Goal: Contribute content: Contribute content

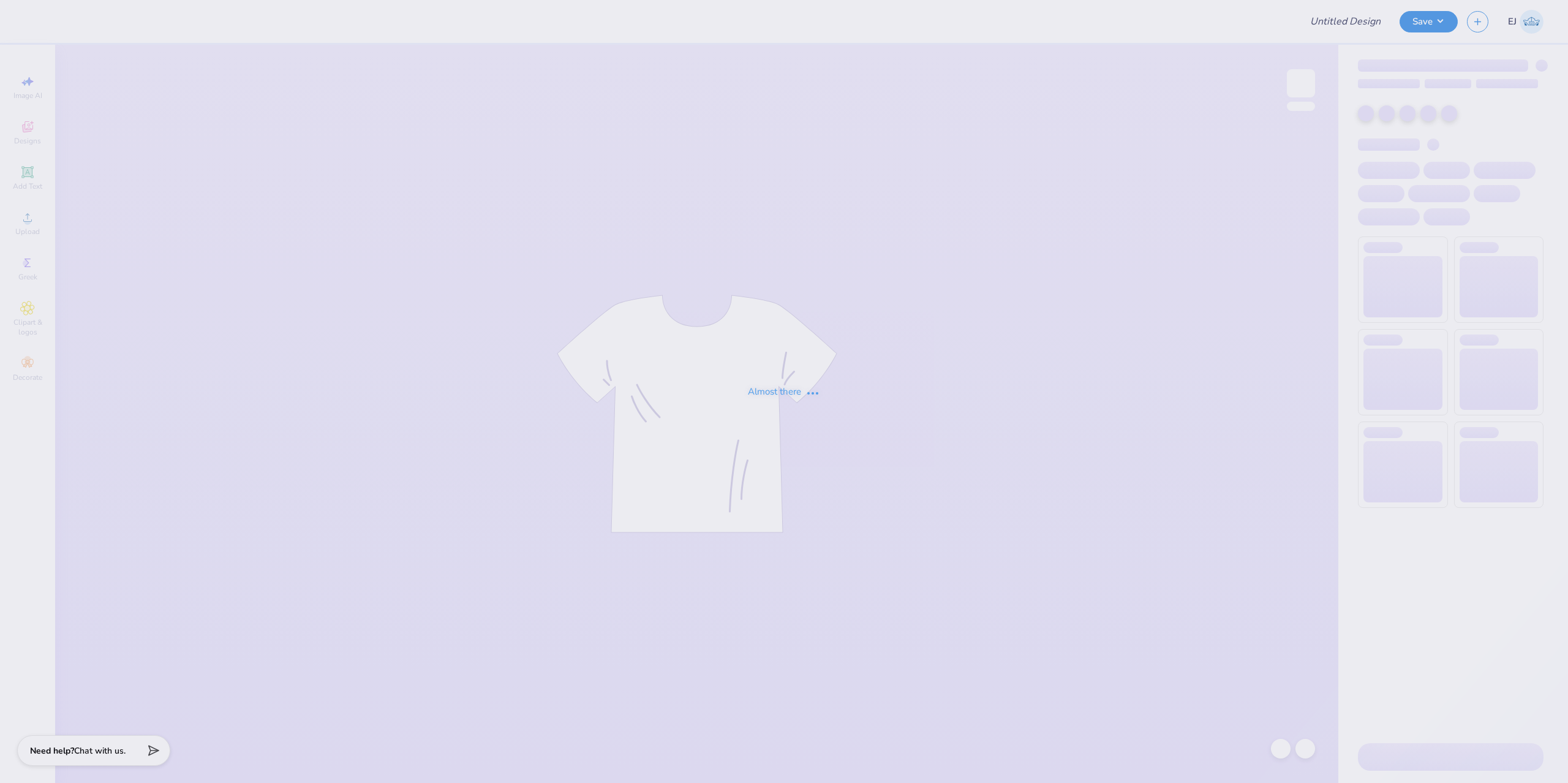
type input "Rutgers, The State University of New Jersey: New Brunswick/P : J"
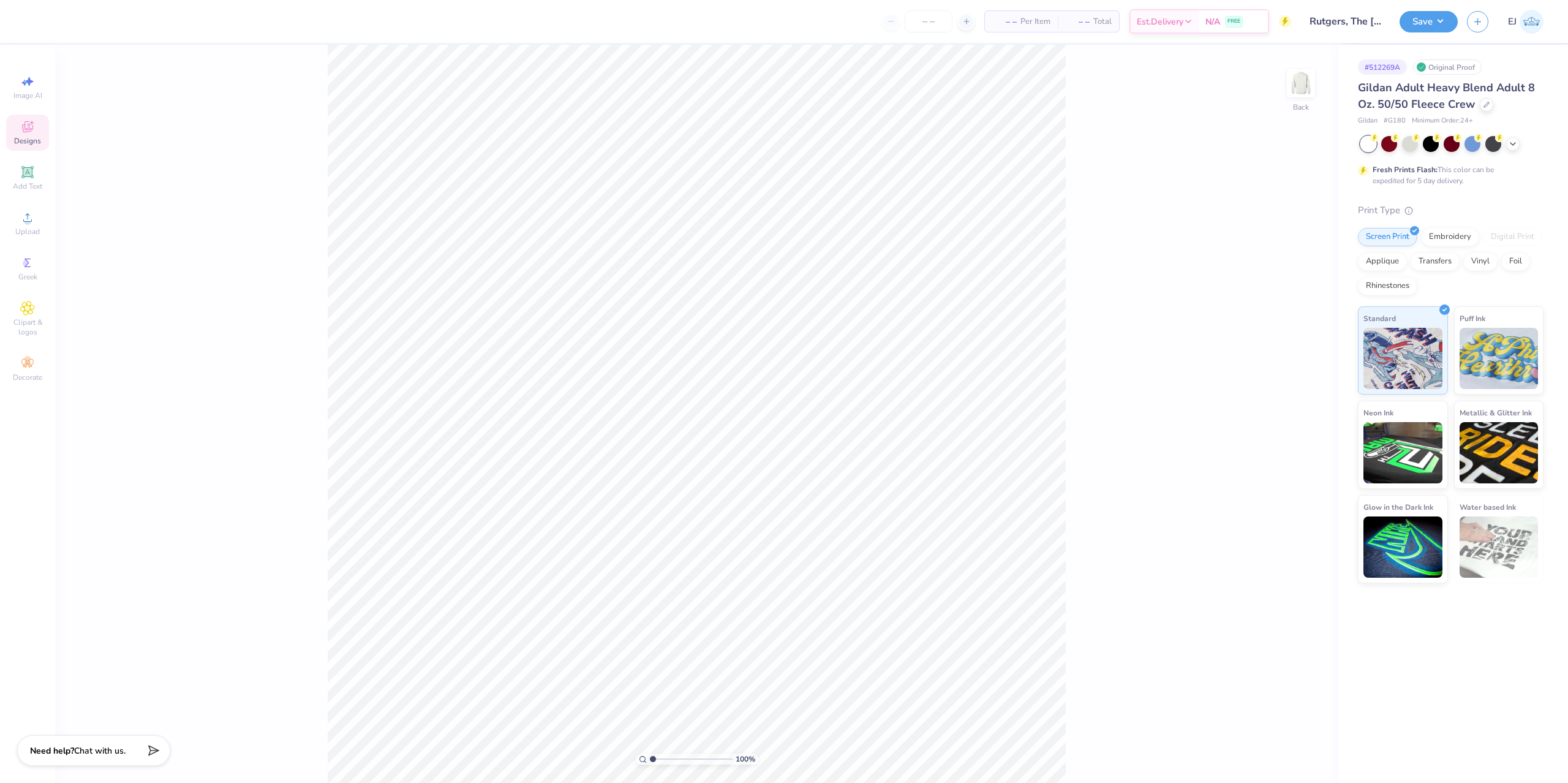
click at [38, 131] on div "Designs" at bounding box center [27, 133] width 43 height 36
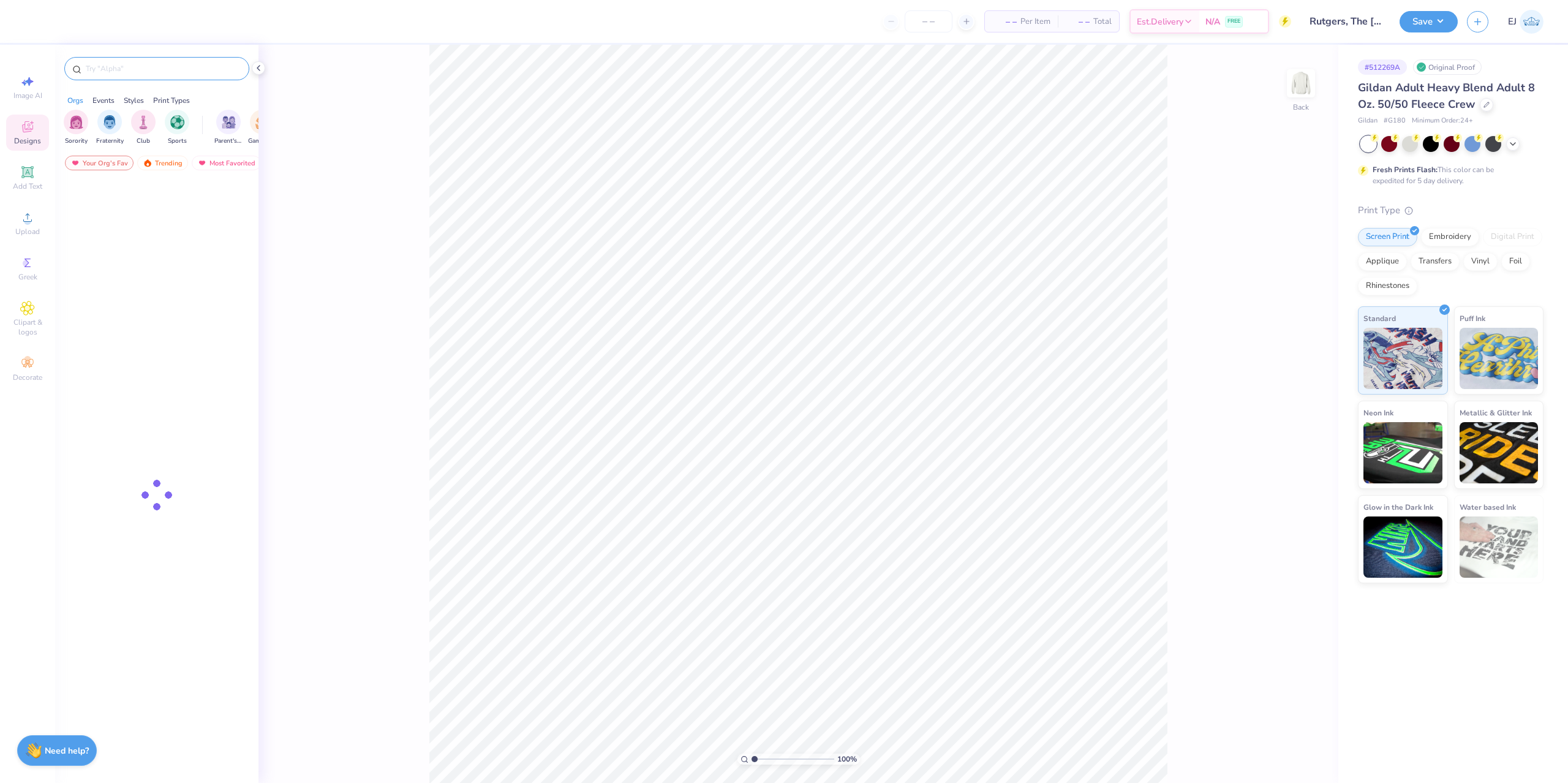
click at [135, 68] on input "text" at bounding box center [163, 68] width 157 height 12
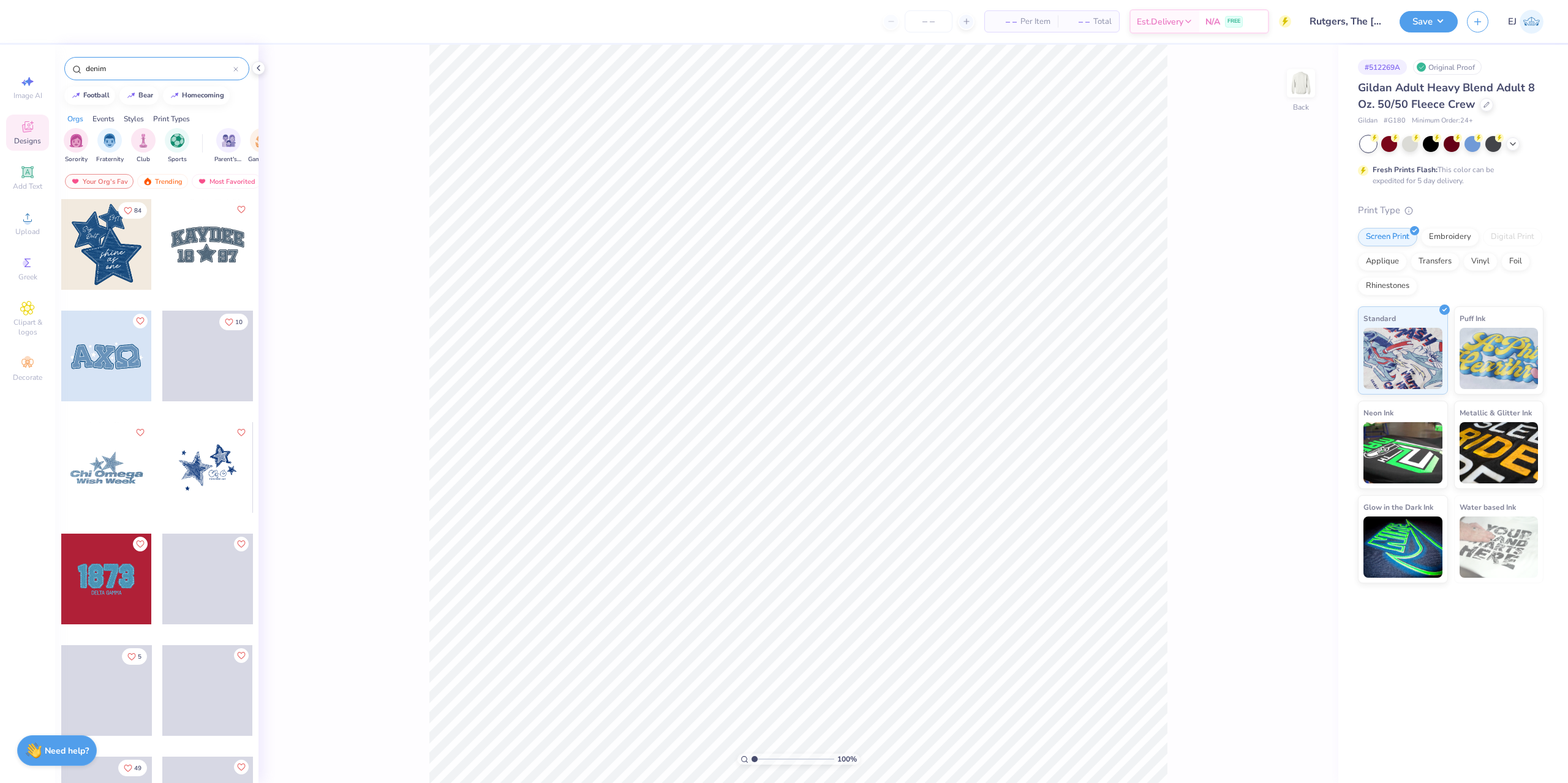
type input "denim"
click at [216, 282] on div at bounding box center [207, 244] width 91 height 91
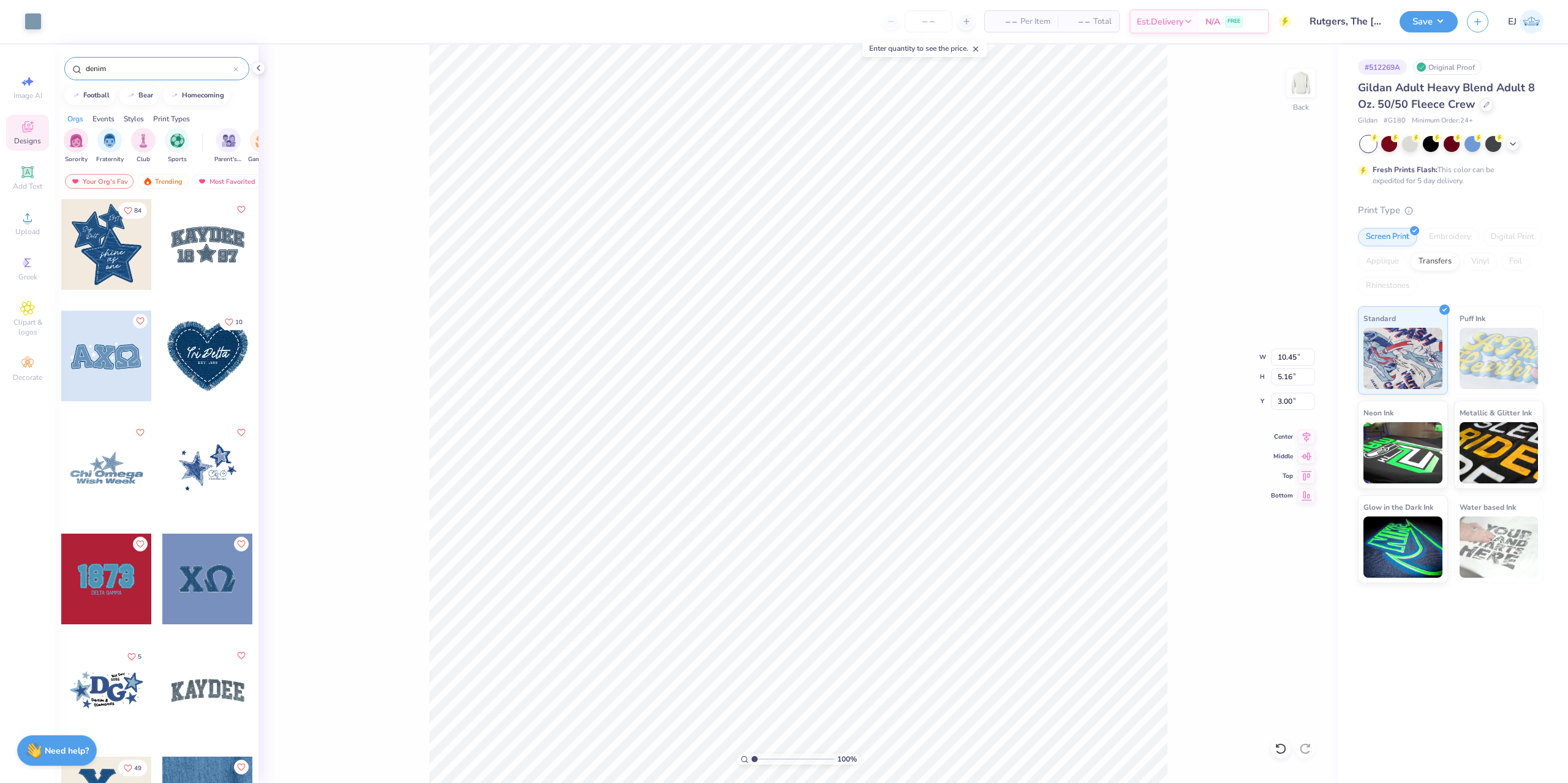
click at [194, 242] on div at bounding box center [207, 244] width 91 height 91
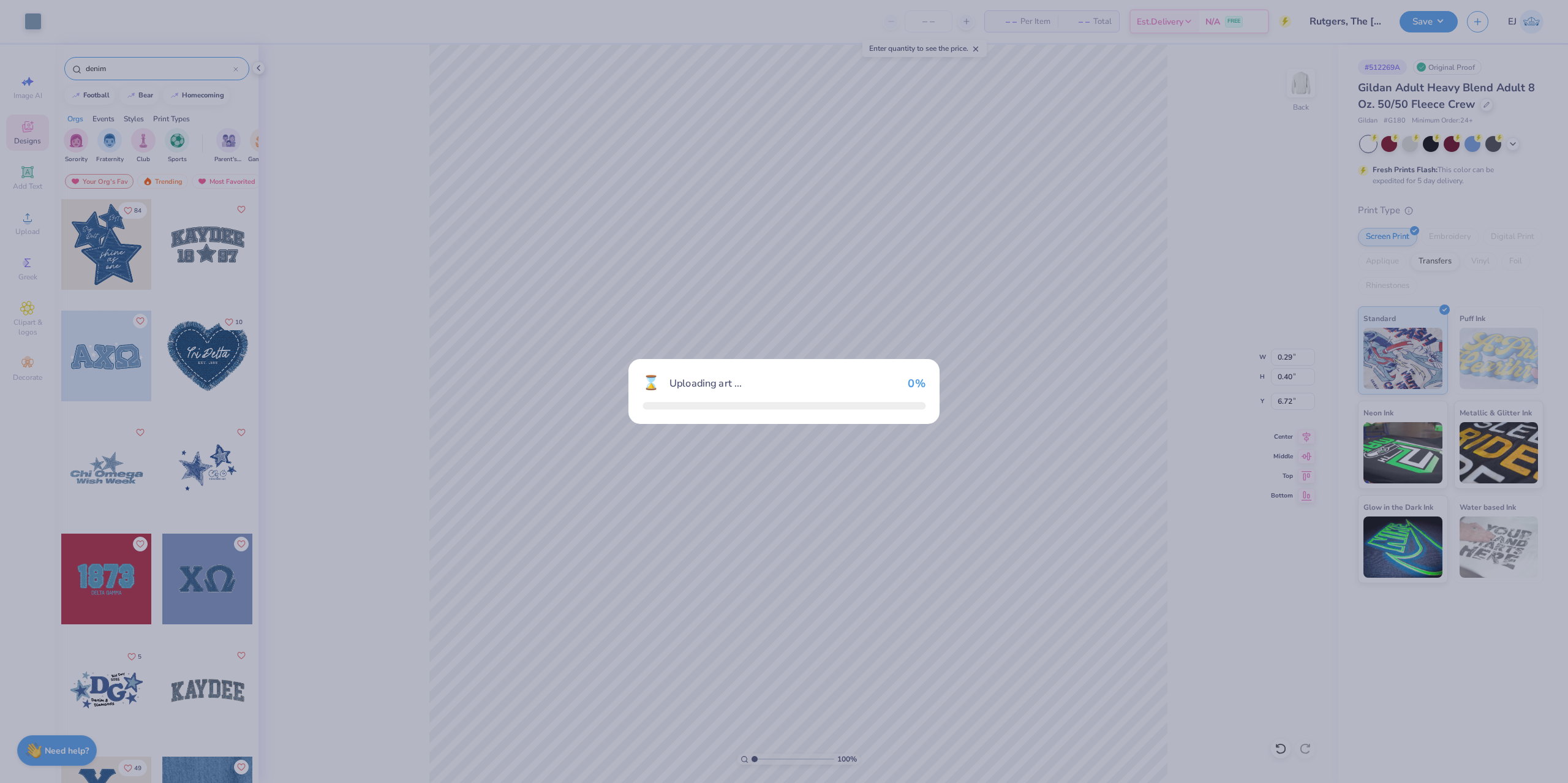
type input "0.29"
type input "0.40"
type input "6.72"
type input "10.45"
type input "5.16"
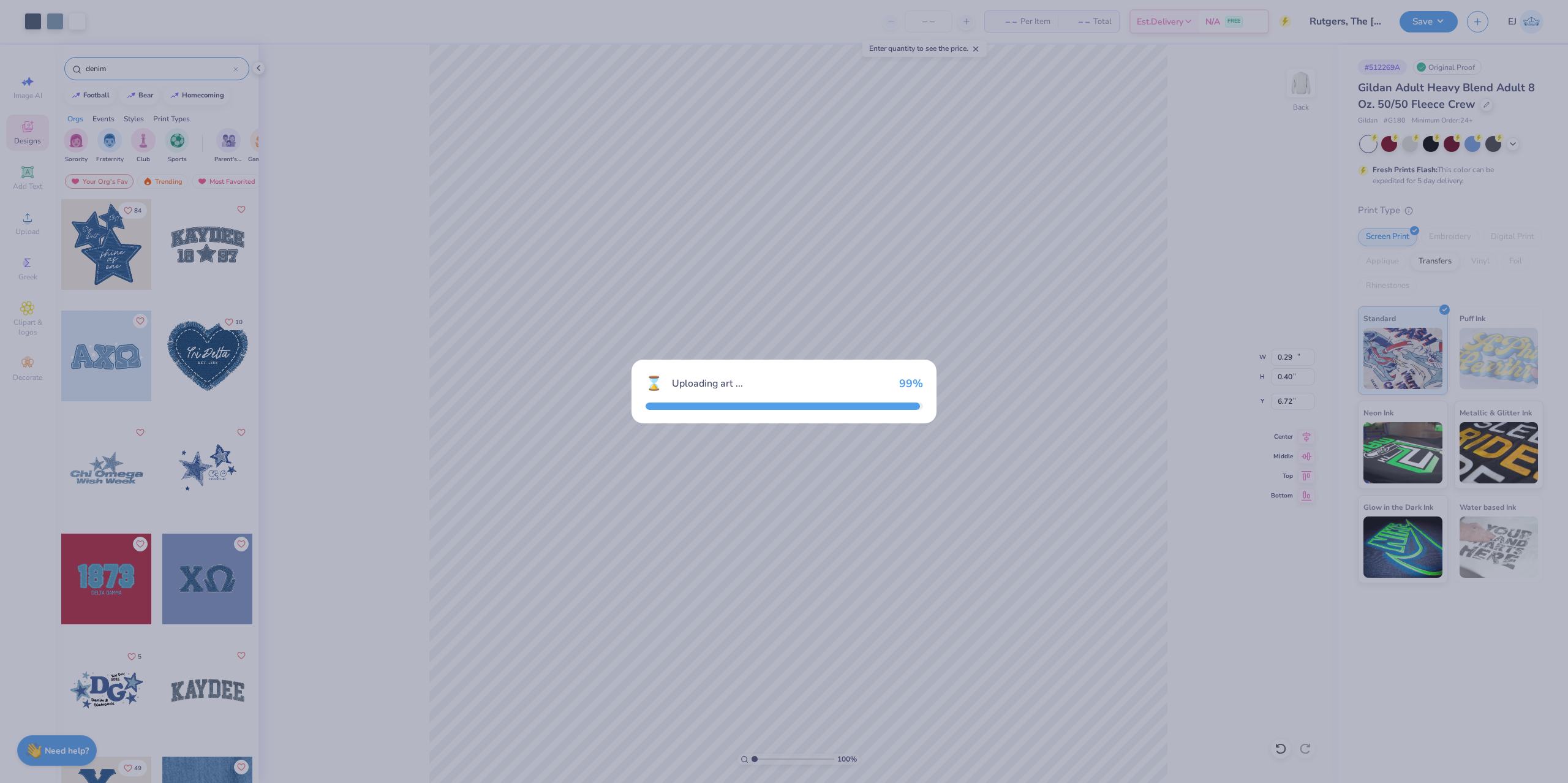
type input "3.00"
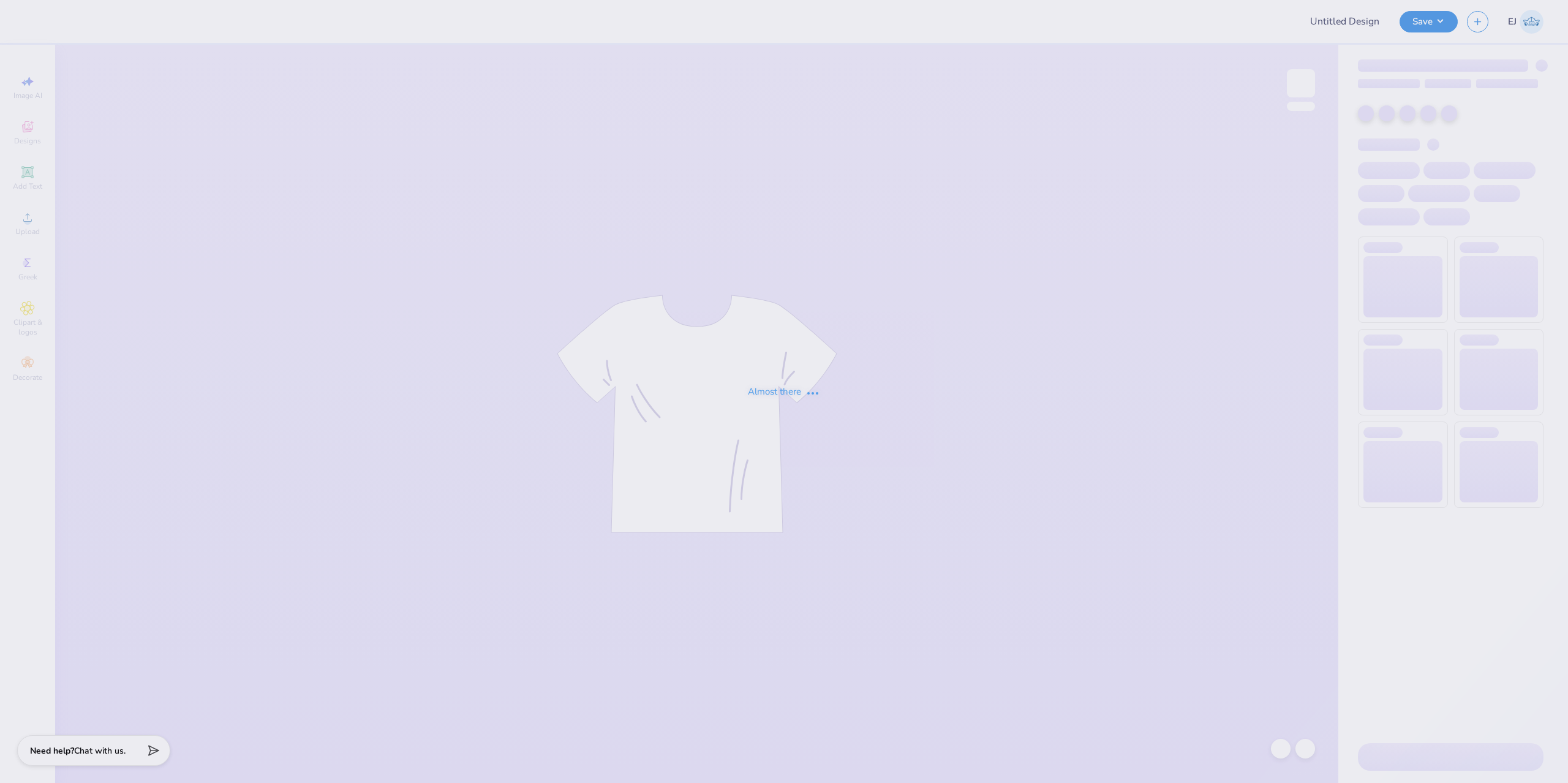
type input "Rutgers, The [GEOGRAPHIC_DATA][US_STATE]: [GEOGRAPHIC_DATA]/P : J"
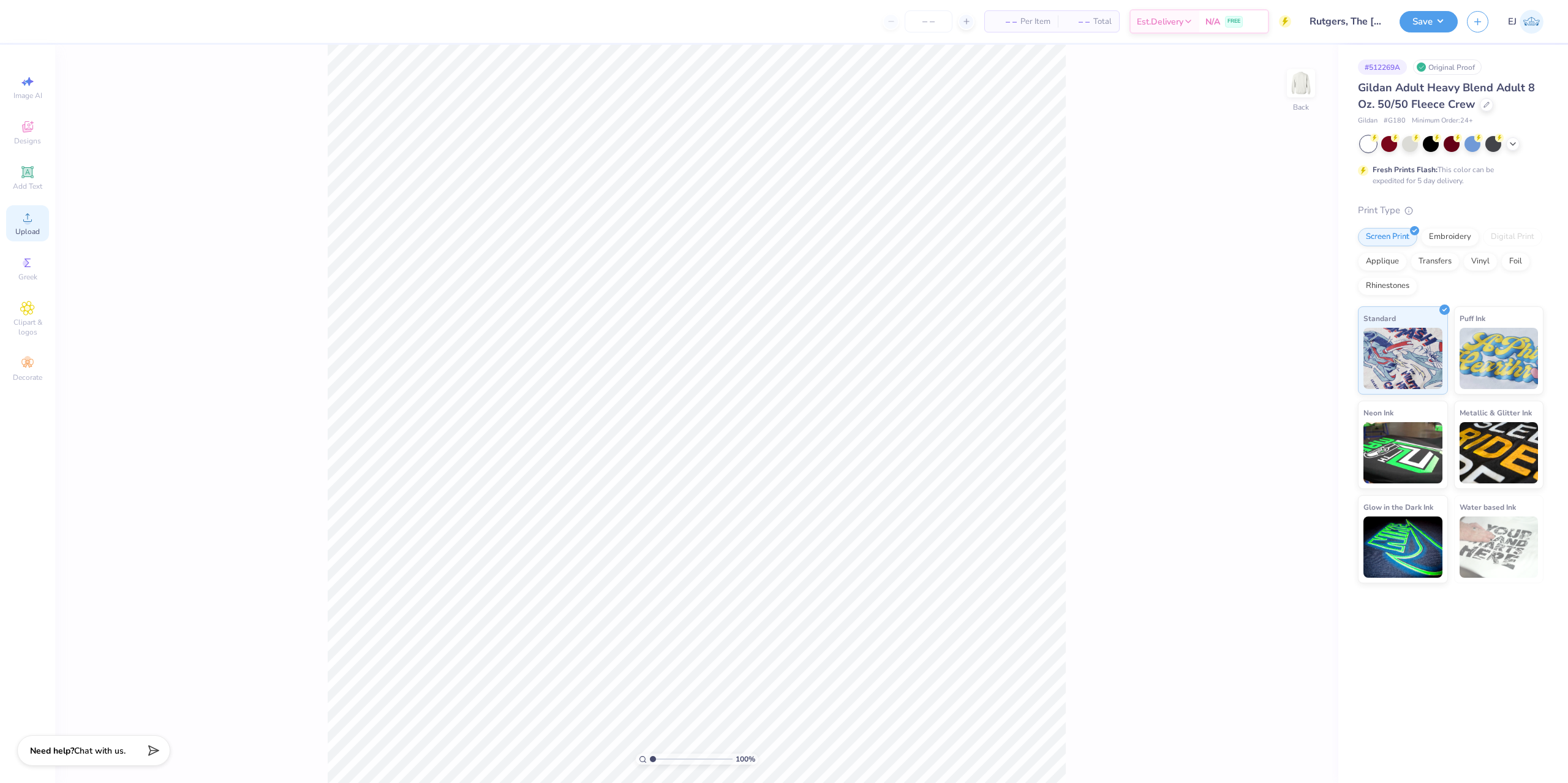
click at [22, 230] on span "Upload" at bounding box center [28, 231] width 25 height 10
click at [1286, 357] on input "15.00" at bounding box center [1293, 357] width 44 height 17
type input "12.50"
type input "5.95"
type input "3.00"
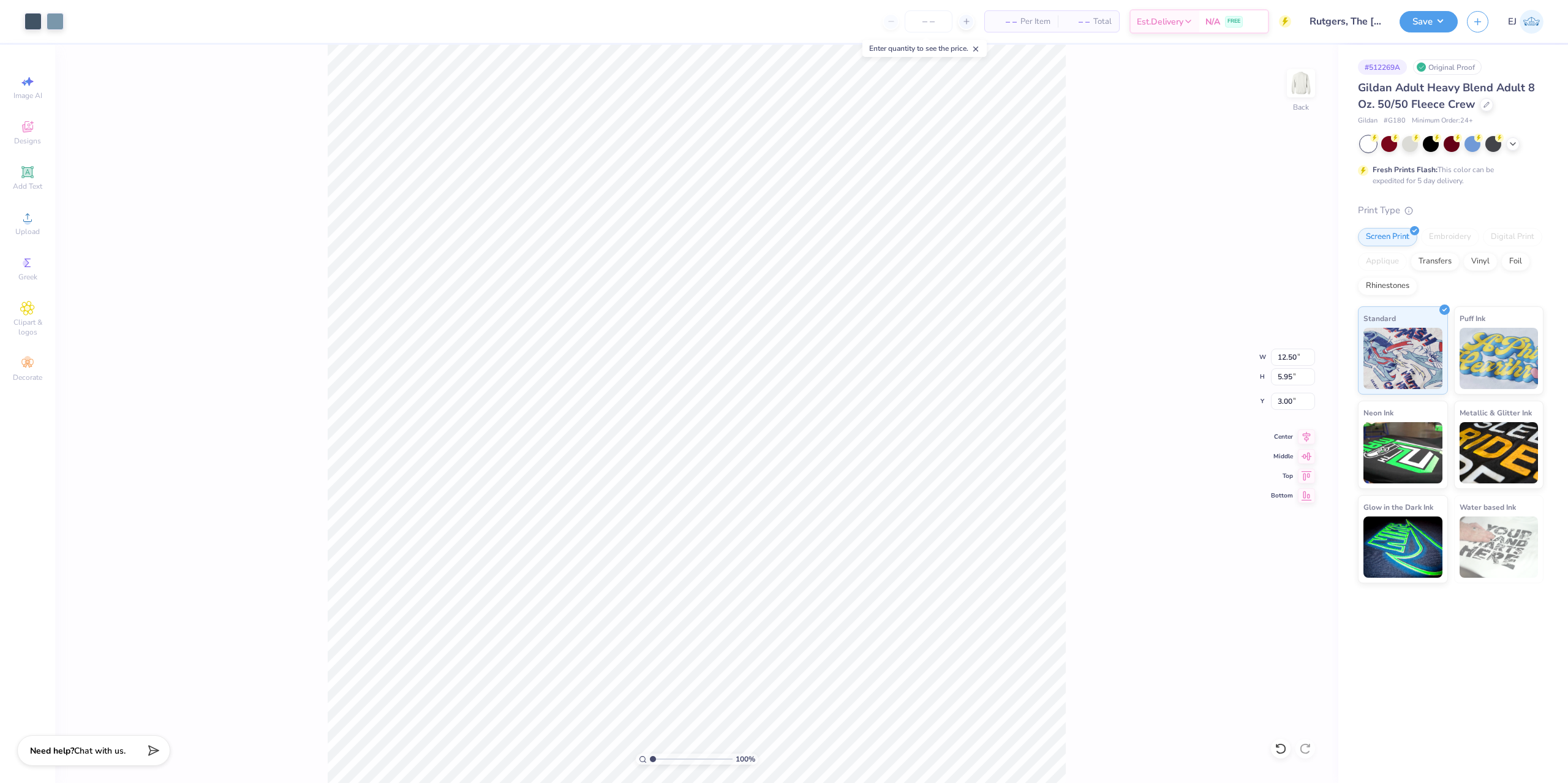
click at [1158, 143] on div "100 % Back W 12.50 12.50 " H 5.95 5.95 " Y 3.00 3.00 " Center Middle Top Bottom" at bounding box center [697, 413] width 1283 height 738
click at [615, 500] on div "100 % Back" at bounding box center [697, 413] width 1283 height 738
drag, startPoint x: 1438, startPoint y: 22, endPoint x: 1431, endPoint y: 16, distance: 9.2
click at [1438, 22] on button "Save" at bounding box center [1429, 20] width 58 height 21
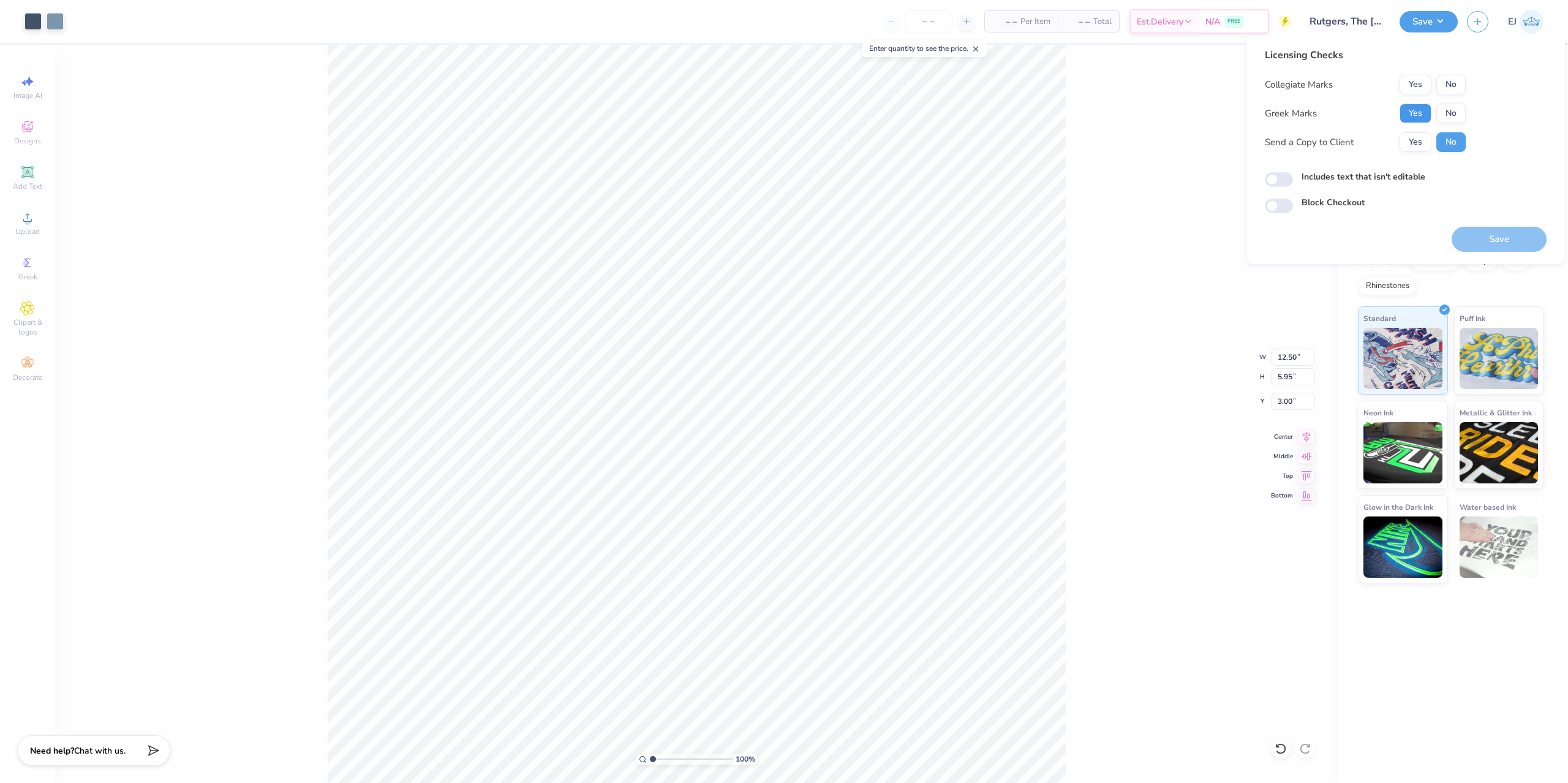
click at [1418, 110] on button "Yes" at bounding box center [1415, 113] width 32 height 20
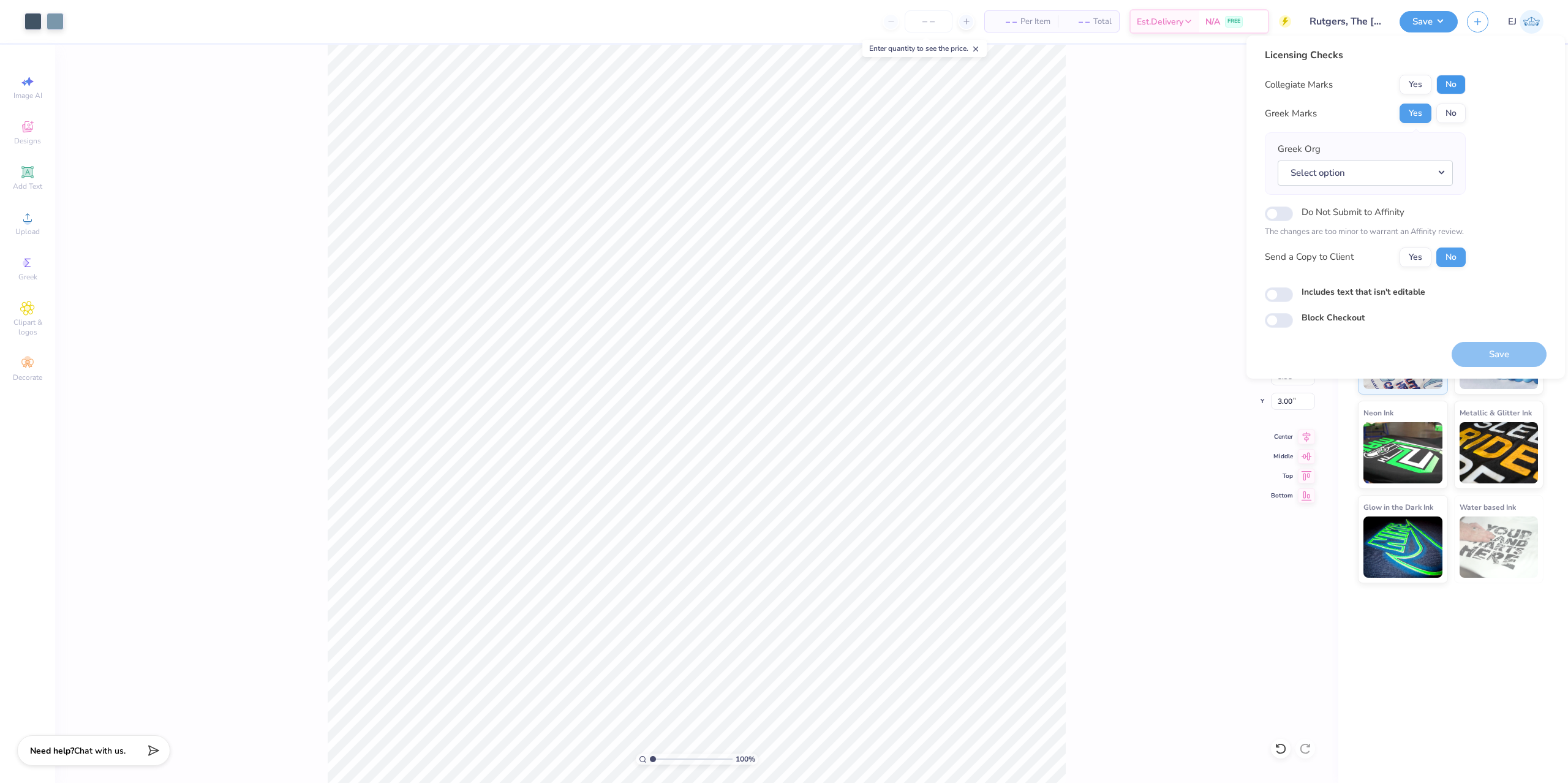
click at [1453, 91] on button "No" at bounding box center [1451, 84] width 30 height 20
drag, startPoint x: 1342, startPoint y: 196, endPoint x: 1355, endPoint y: 185, distance: 17.0
click at [1353, 185] on div "Collegiate Marks Yes No Greek Marks Yes No Greek Org Select option Do Not Submi…" at bounding box center [1366, 170] width 201 height 192
click at [1366, 170] on button "Select option" at bounding box center [1365, 173] width 175 height 25
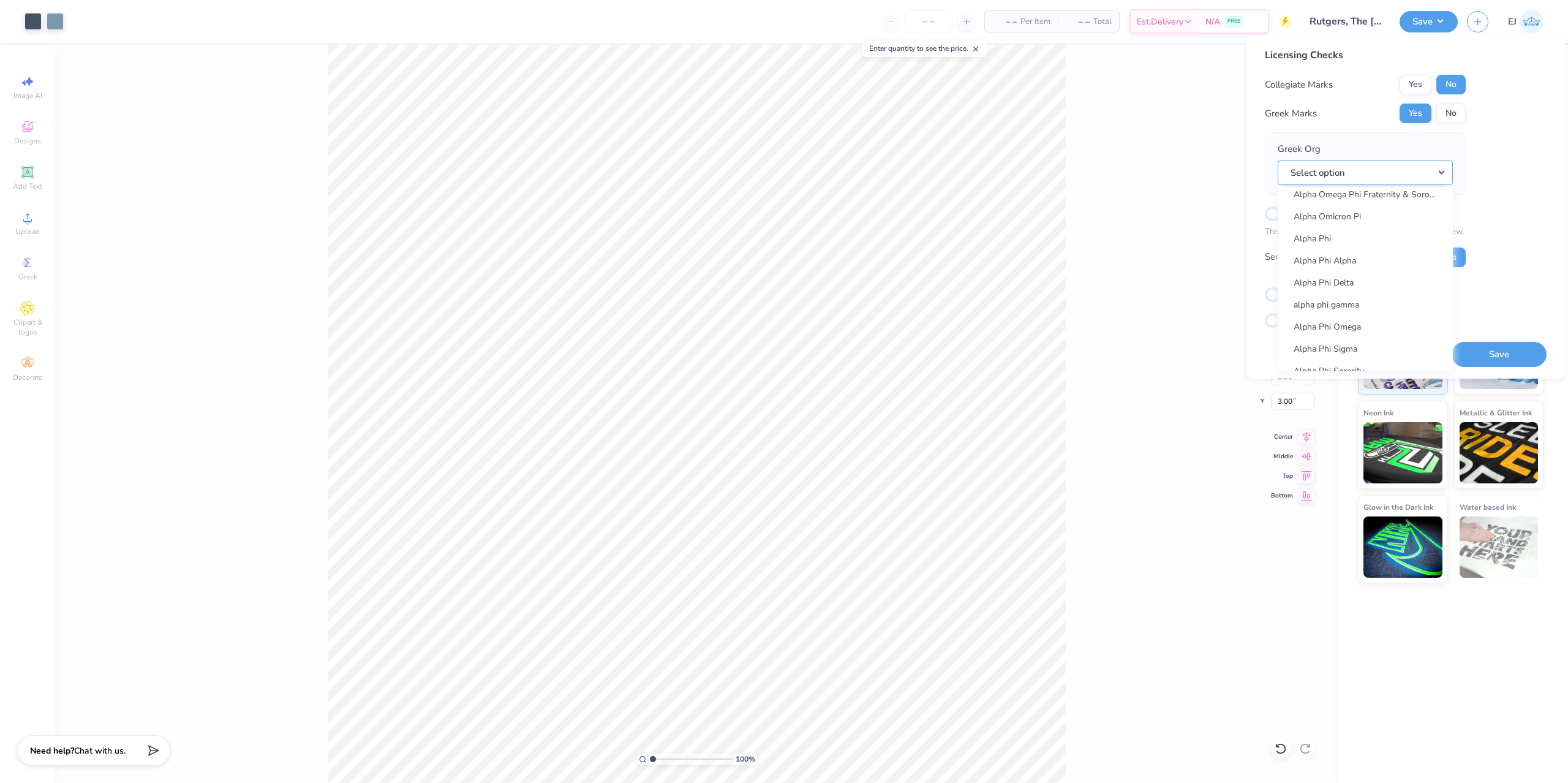
click at [1303, 177] on button "Select option" at bounding box center [1365, 173] width 175 height 25
click at [1353, 180] on button "Select option" at bounding box center [1365, 173] width 175 height 25
click at [1370, 276] on link "Sigma Delta Tau" at bounding box center [1365, 275] width 165 height 20
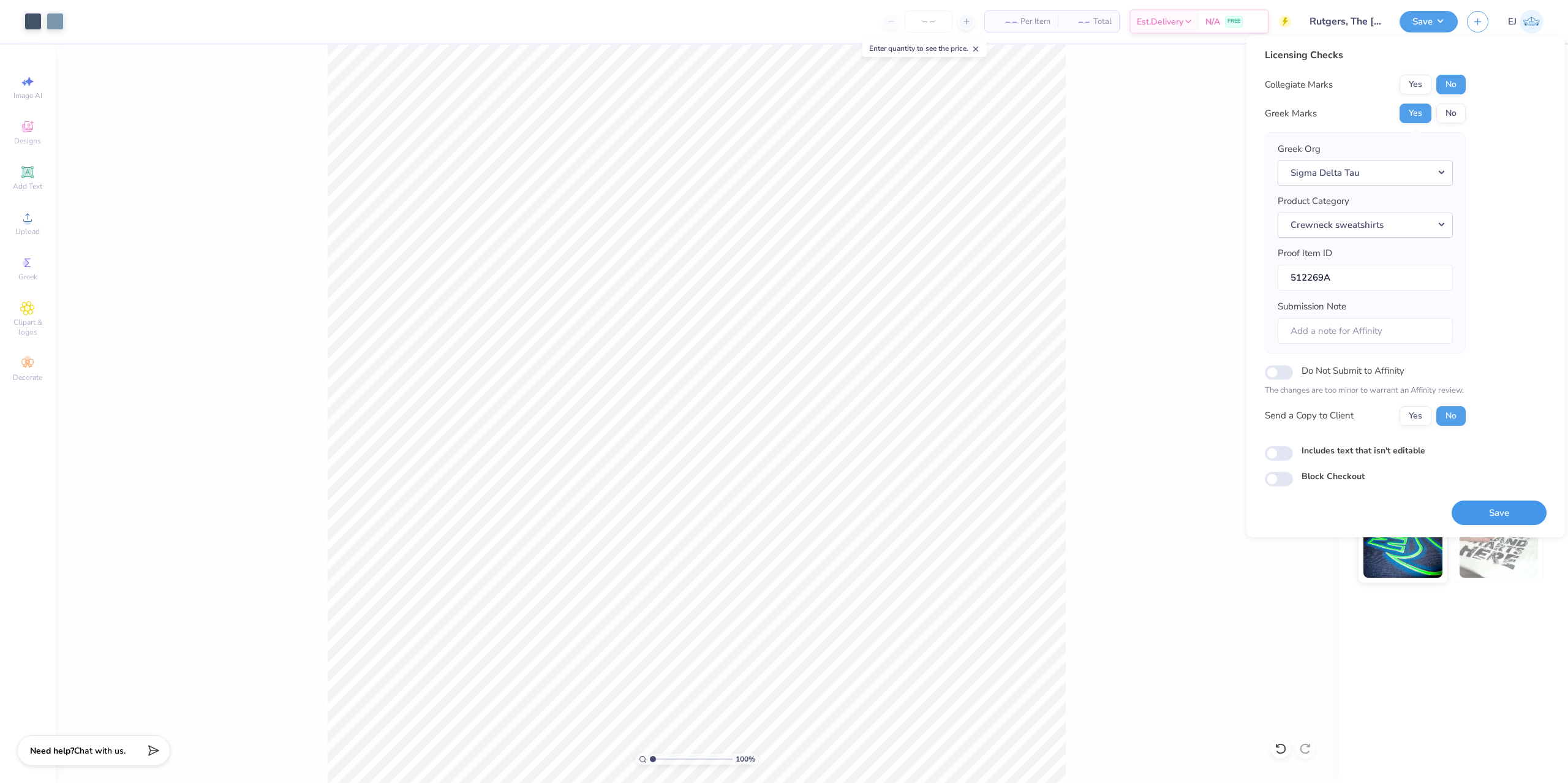
click at [1496, 512] on button "Save" at bounding box center [1499, 513] width 95 height 25
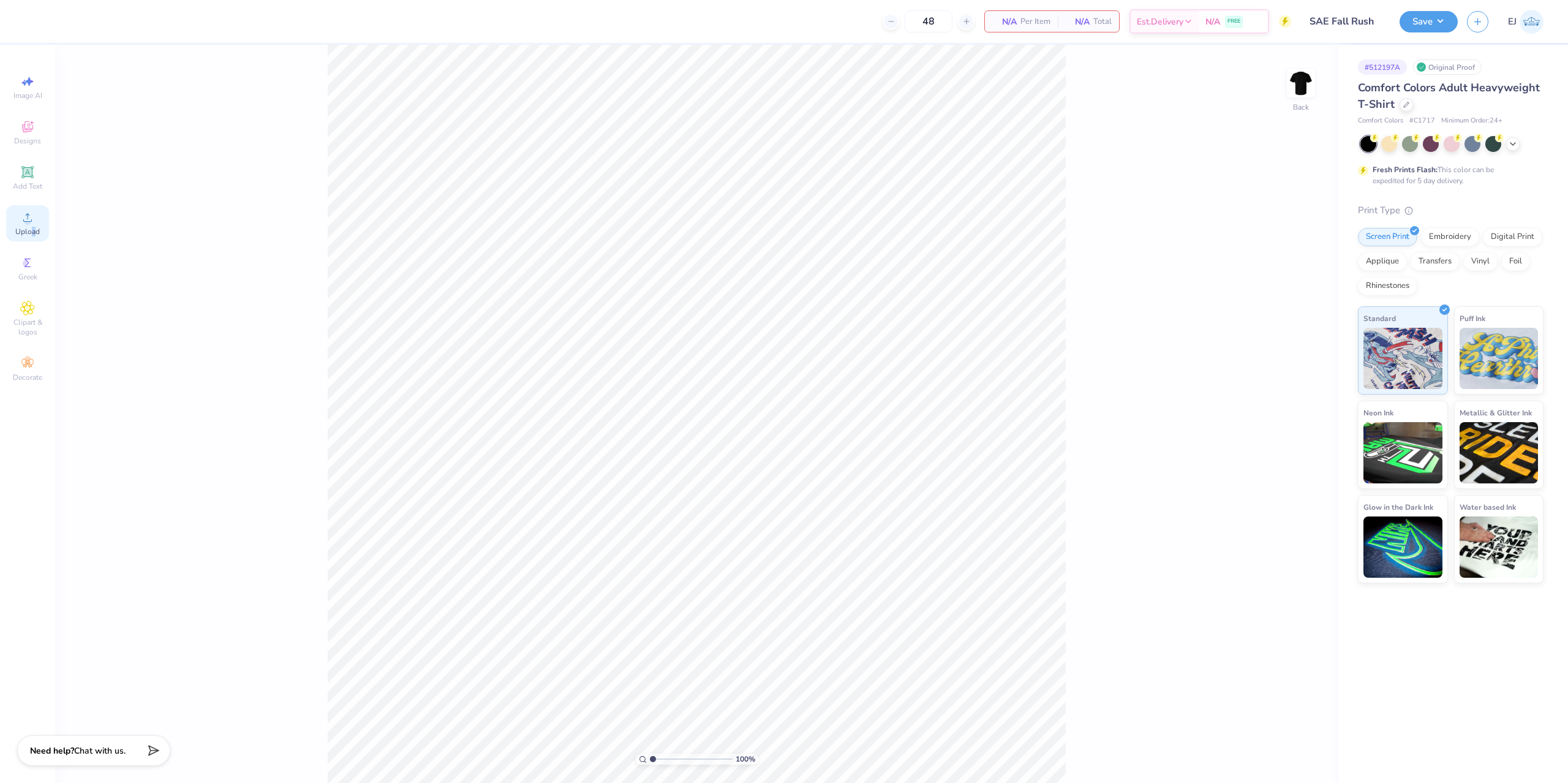
click at [35, 232] on span "Upload" at bounding box center [28, 231] width 25 height 10
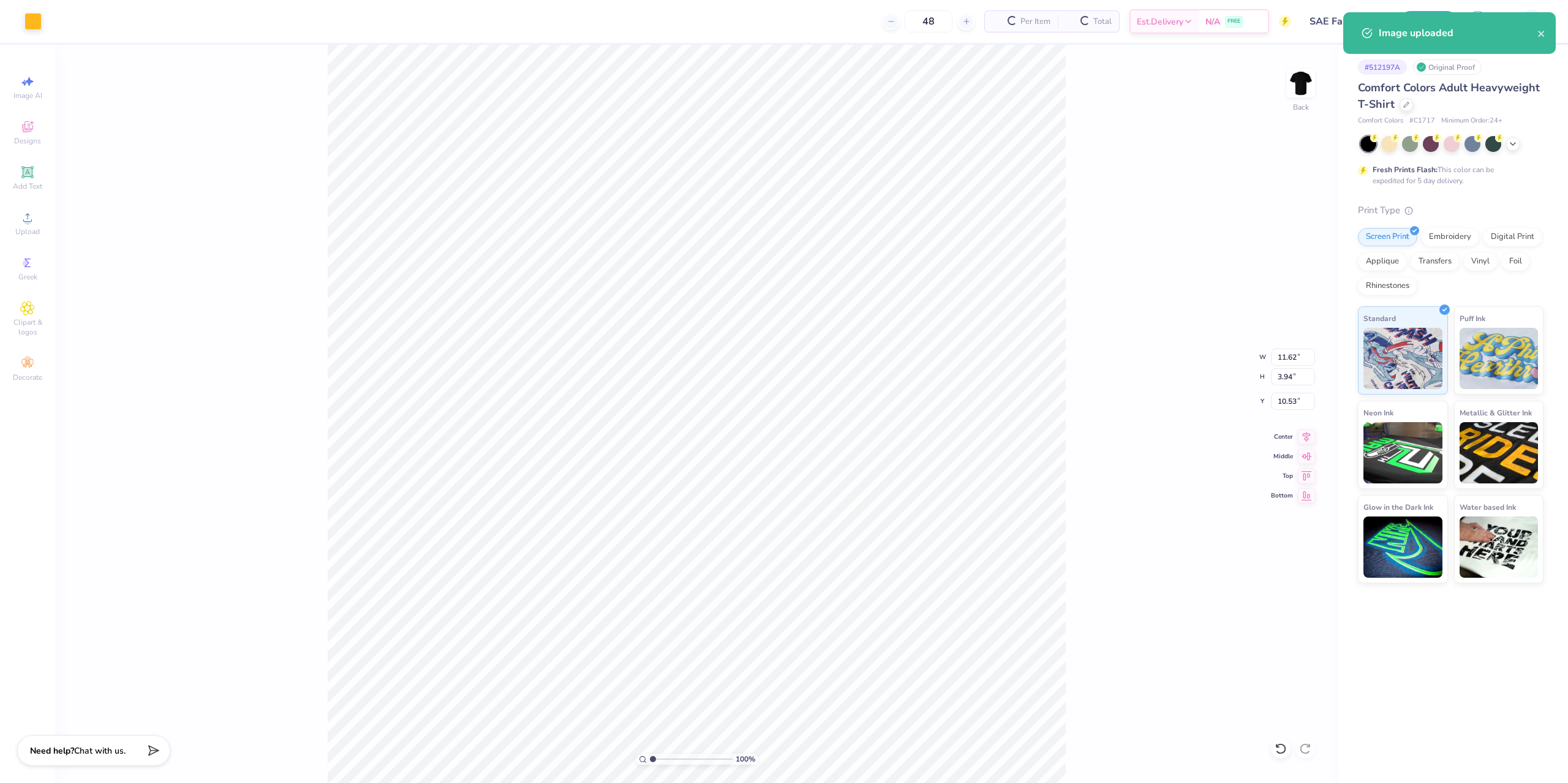
click at [1314, 369] on div "100 % Back W 11.62 11.62 " H 3.94 3.94 " Y 10.53 10.53 " Center Middle Top Bott…" at bounding box center [697, 413] width 1283 height 738
click at [1295, 365] on input "11.62" at bounding box center [1293, 357] width 44 height 17
type input "3.50"
type input "1.19"
type input "3.00"
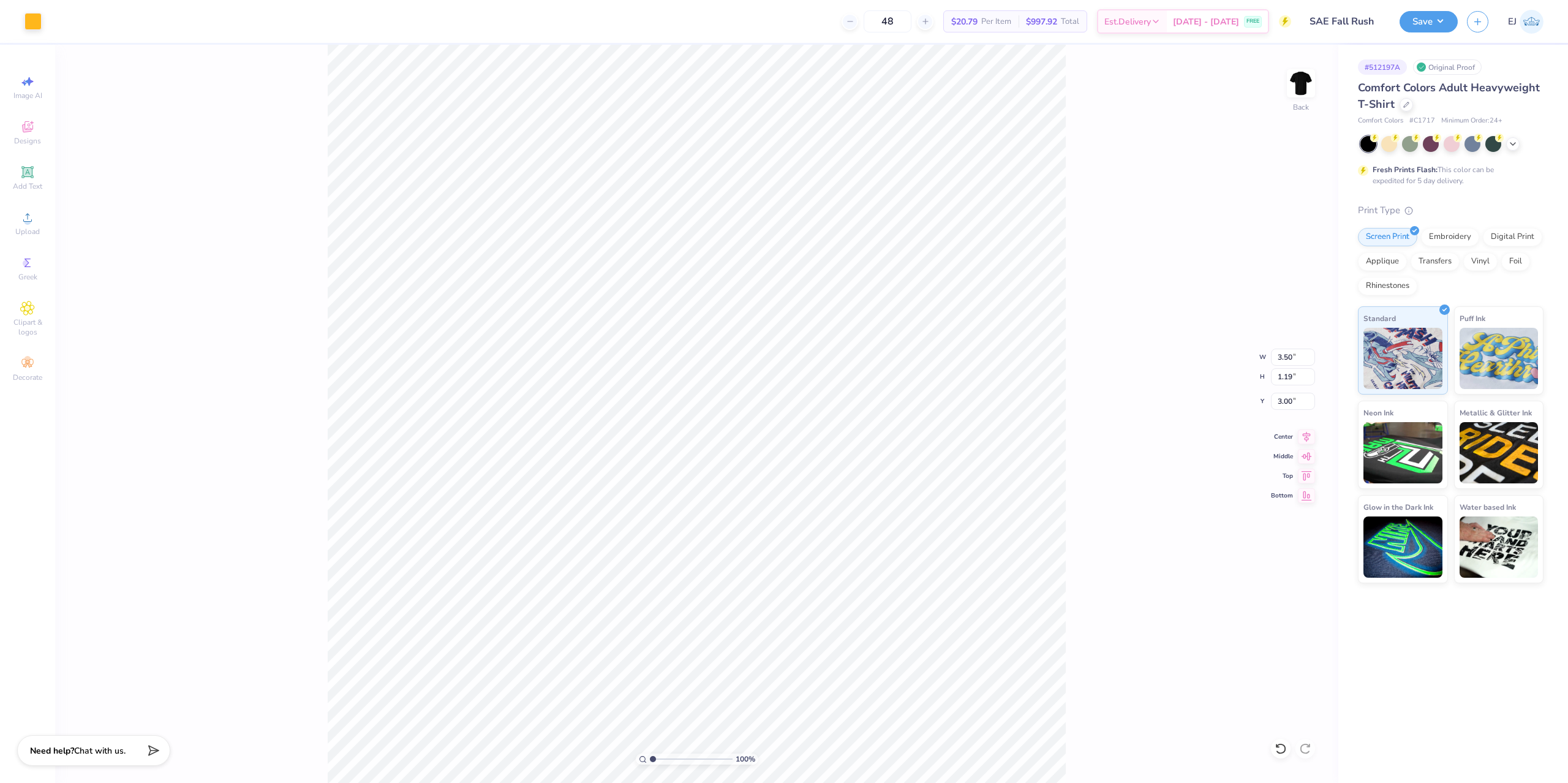
click at [1280, 90] on div "100 % Back W 3.50 3.50 " H 1.19 1.19 " Y 3.00 3.00 " Center Middle Top Bottom" at bounding box center [697, 413] width 1283 height 738
click at [1303, 82] on img at bounding box center [1301, 83] width 49 height 49
click at [29, 231] on span "Upload" at bounding box center [28, 231] width 25 height 10
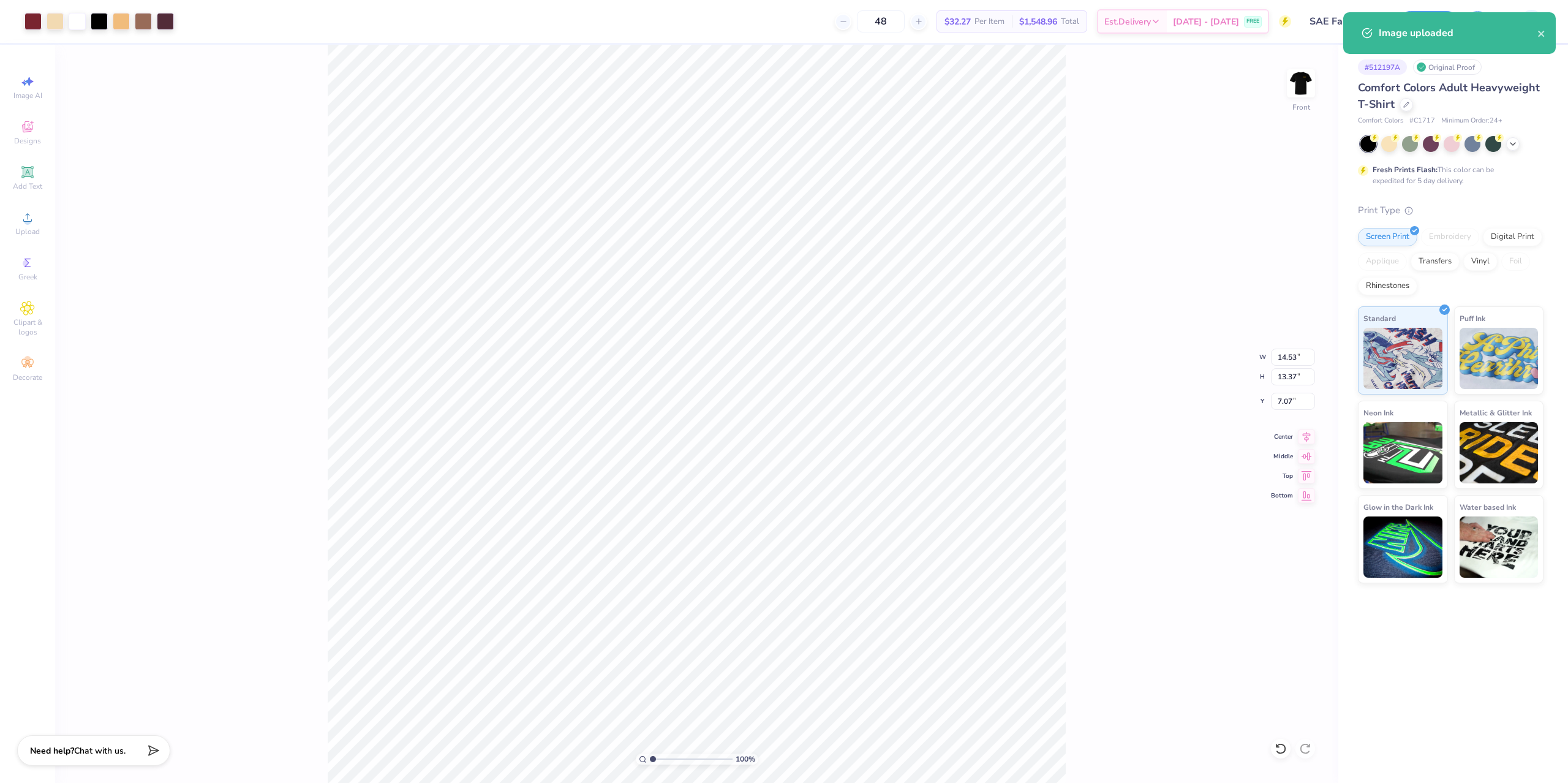
click at [1218, 402] on div "100 % Front W 14.53 14.53 " H 13.37 13.37 " Y 7.07 7.07 " Center Middle Top Bot…" at bounding box center [697, 413] width 1283 height 738
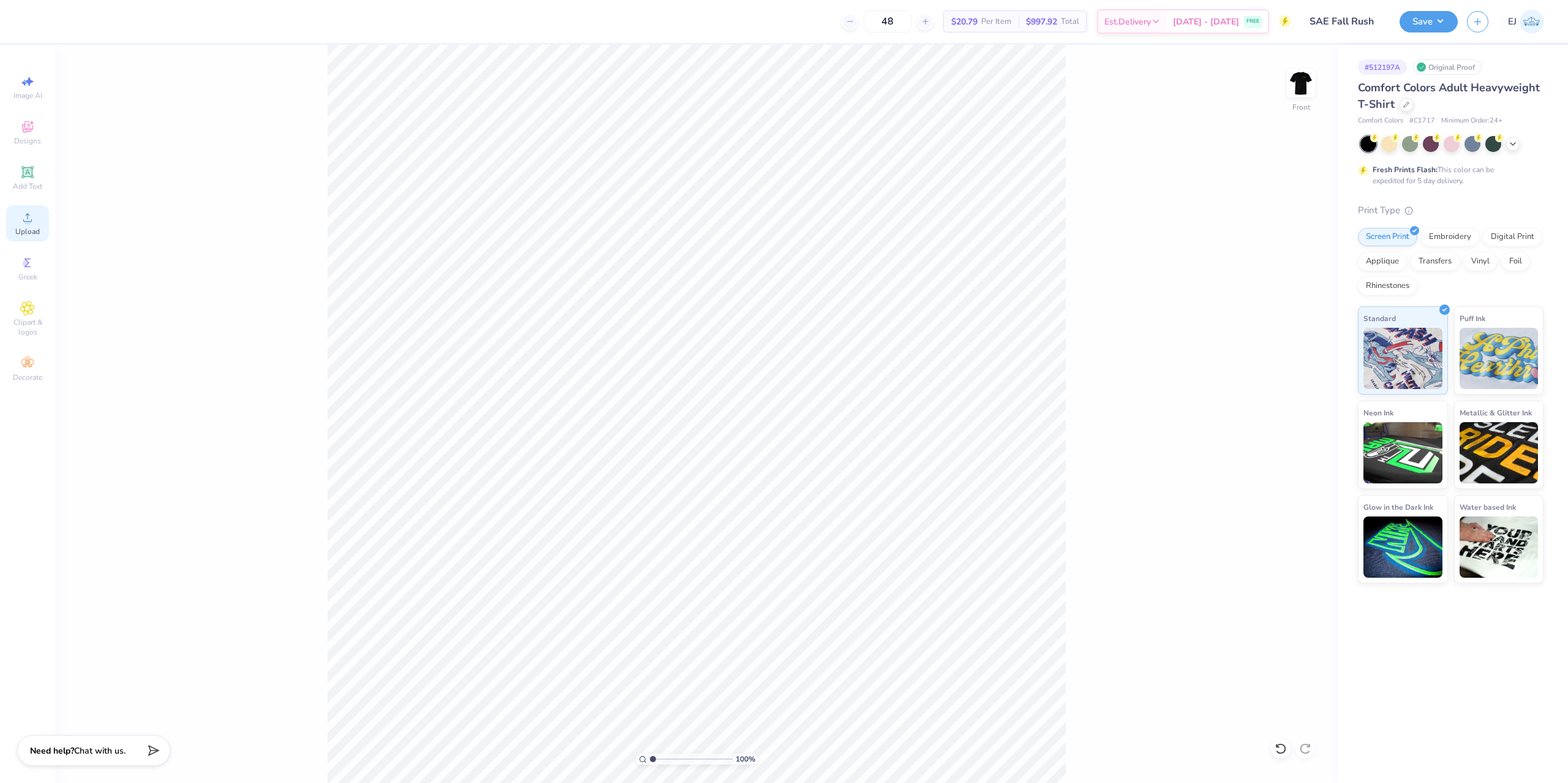
click at [32, 218] on icon at bounding box center [27, 217] width 14 height 14
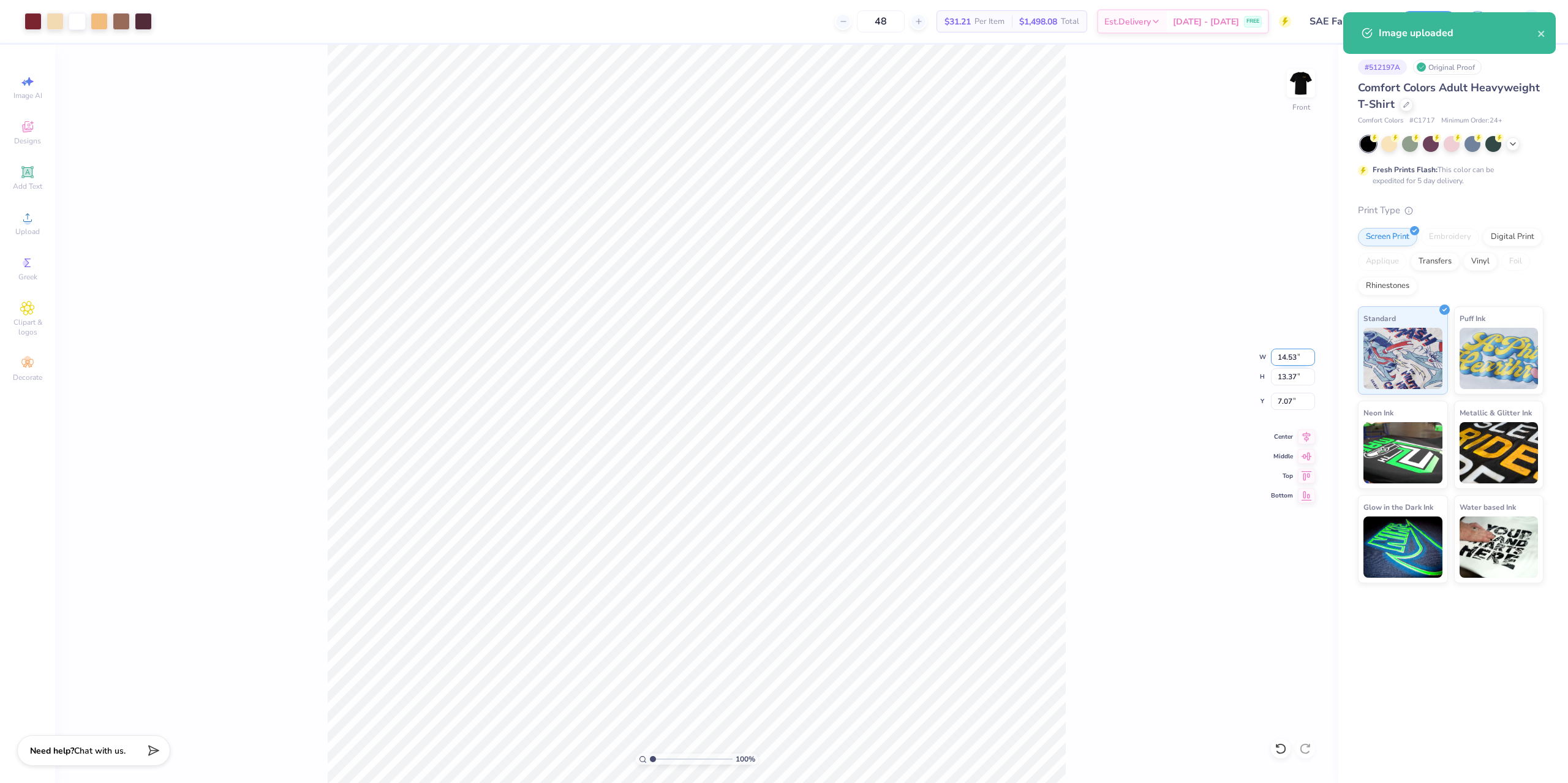
click at [1284, 358] on input "14.53" at bounding box center [1293, 357] width 44 height 17
type input "14.59"
type input "13.42"
type input "3.00"
click at [1282, 363] on input "14.59" at bounding box center [1293, 357] width 44 height 17
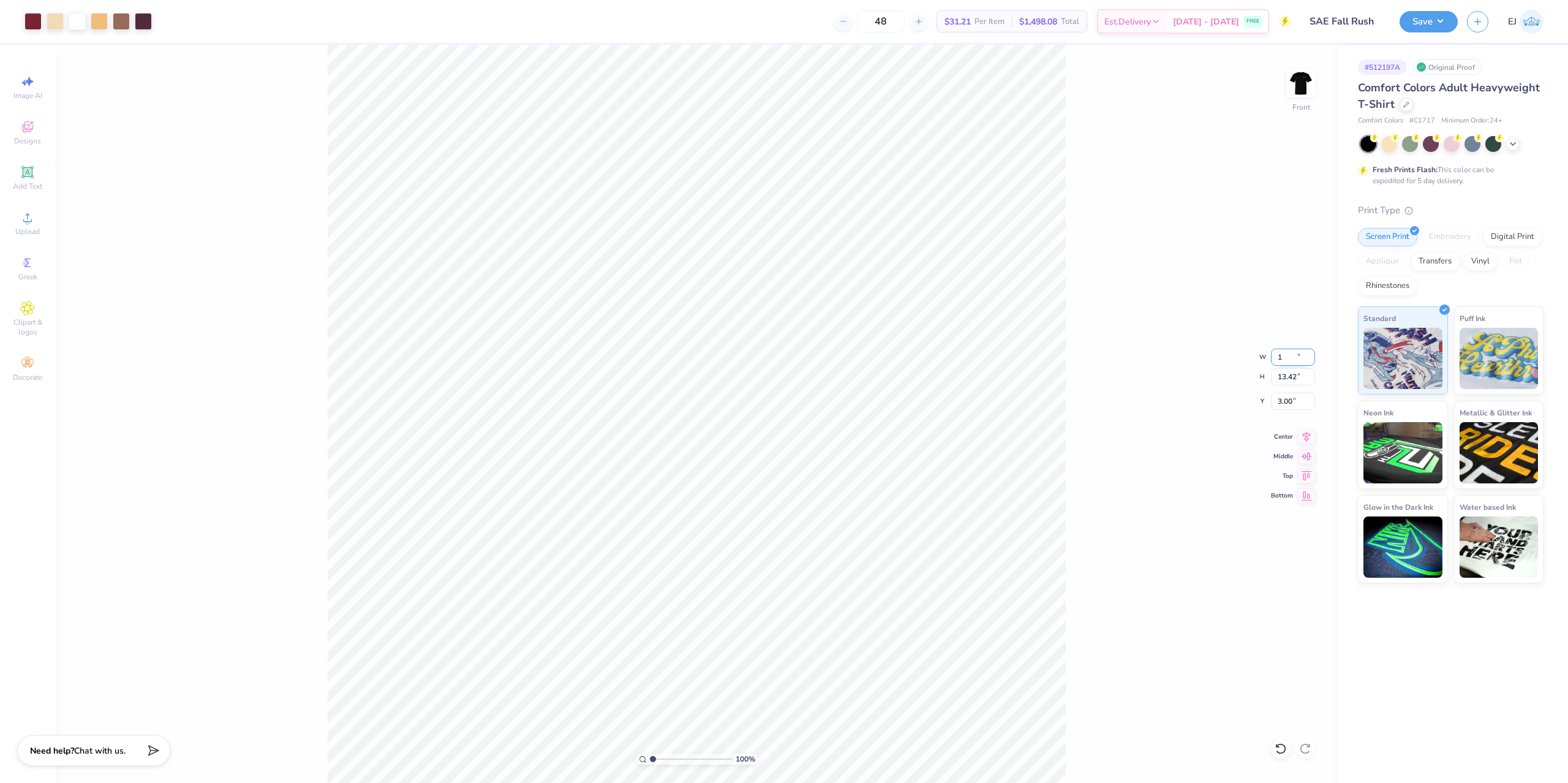
type input "12"
type input "12.50"
type input "11.50"
type input "3.00"
click at [1141, 360] on div "100 % Front W 12.50 12.50 " H 11.50 11.50 " Y 3.00 3.00 " Center Middle Top Bot…" at bounding box center [697, 413] width 1283 height 738
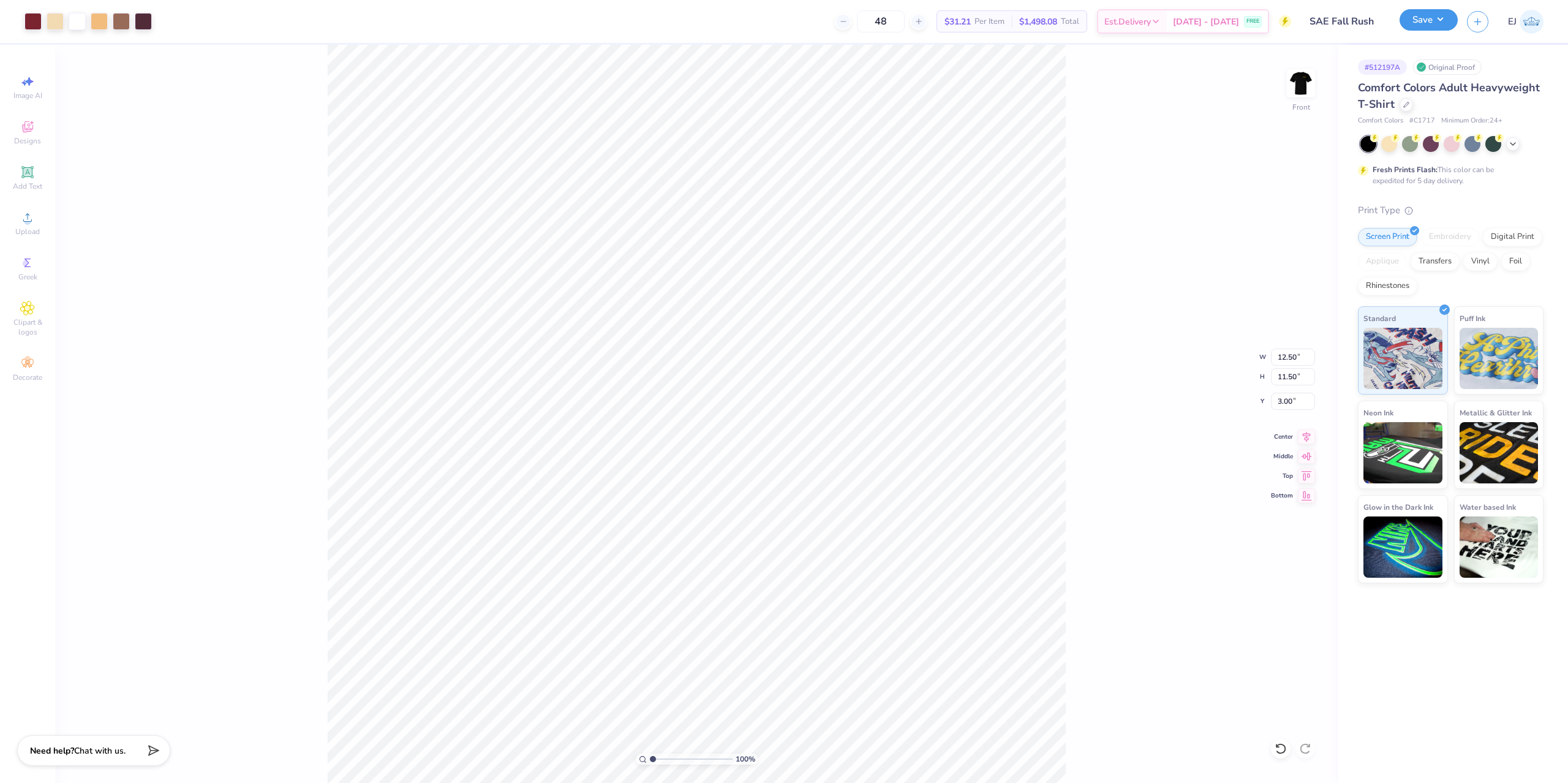
click at [1453, 25] on button "Save" at bounding box center [1429, 20] width 58 height 21
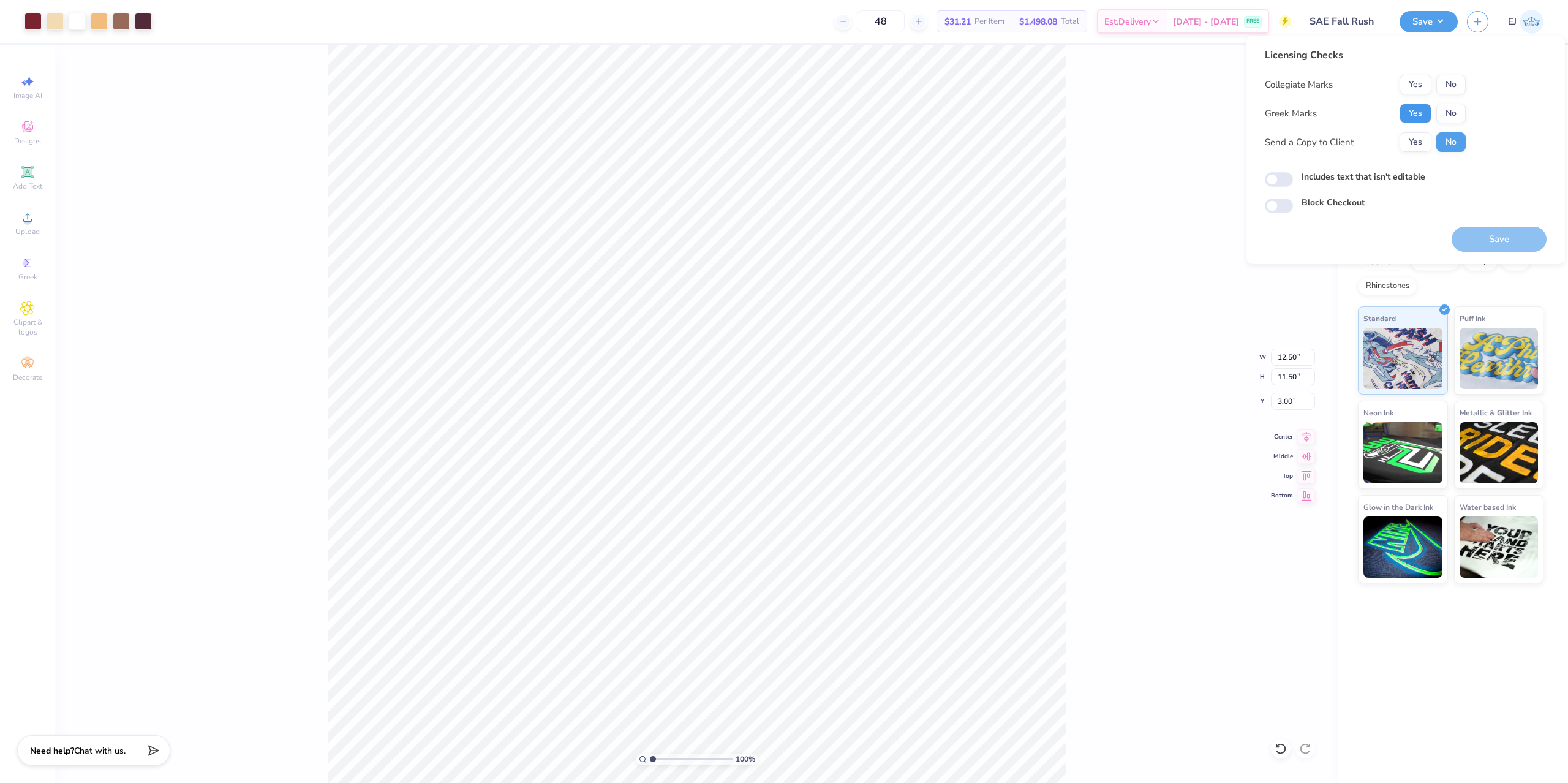
click at [1428, 108] on button "Yes" at bounding box center [1415, 113] width 32 height 20
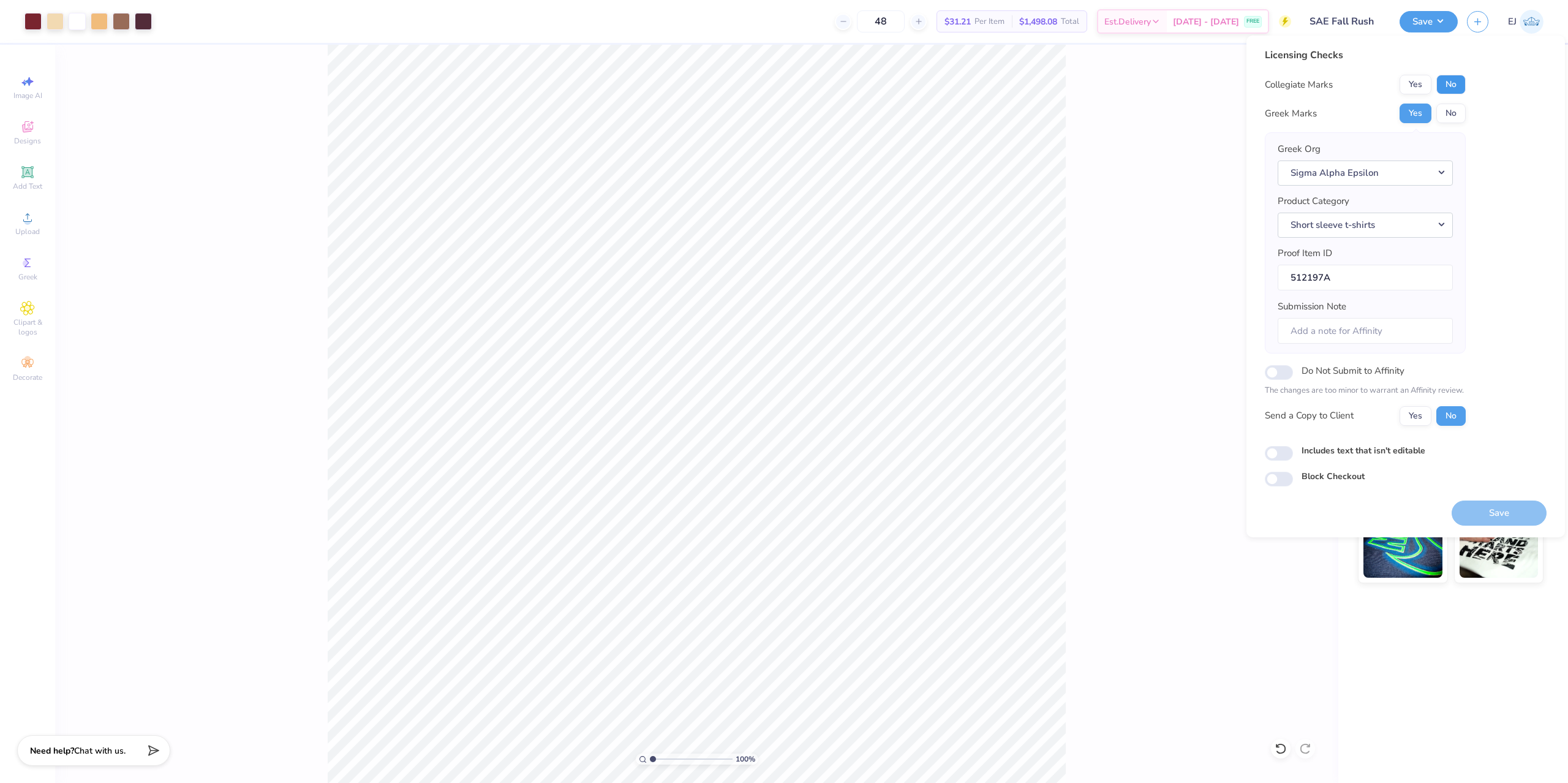
click at [1445, 94] on button "No" at bounding box center [1451, 84] width 30 height 20
click at [1474, 514] on button "Save" at bounding box center [1499, 513] width 95 height 25
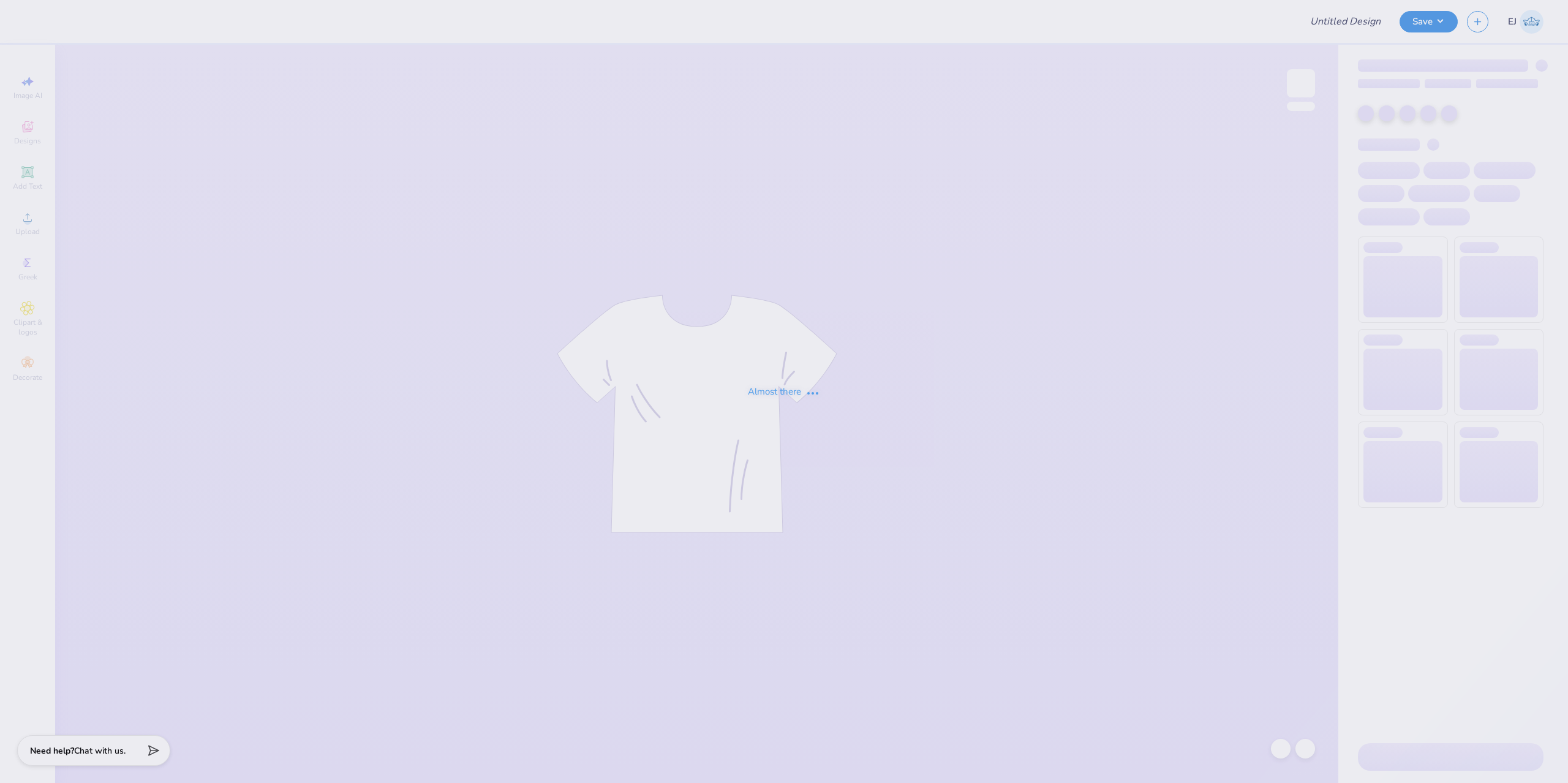
type input "SBTshirt2"
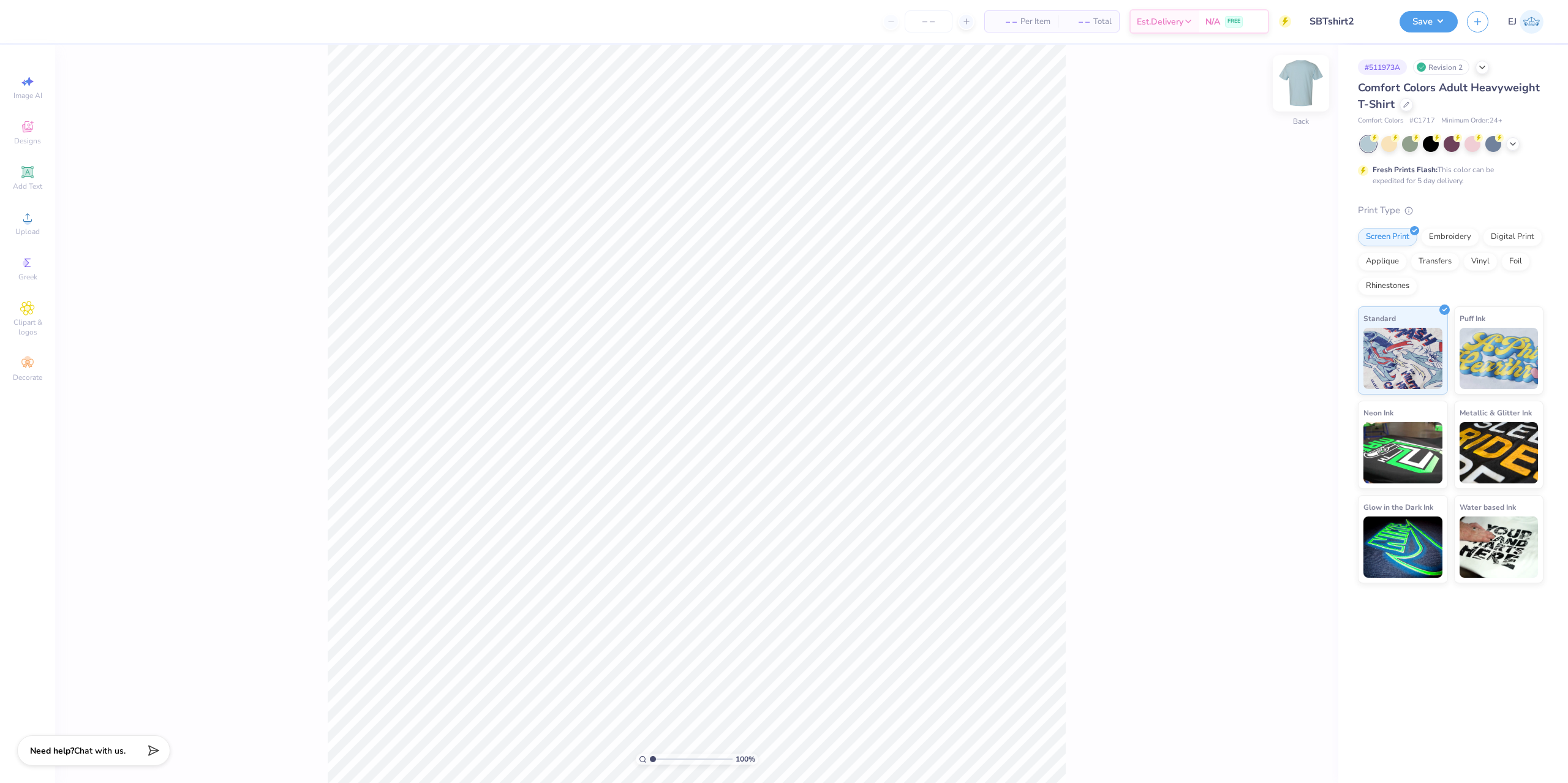
click at [1297, 102] on div at bounding box center [1301, 83] width 56 height 56
click at [11, 222] on div "Upload" at bounding box center [27, 223] width 43 height 36
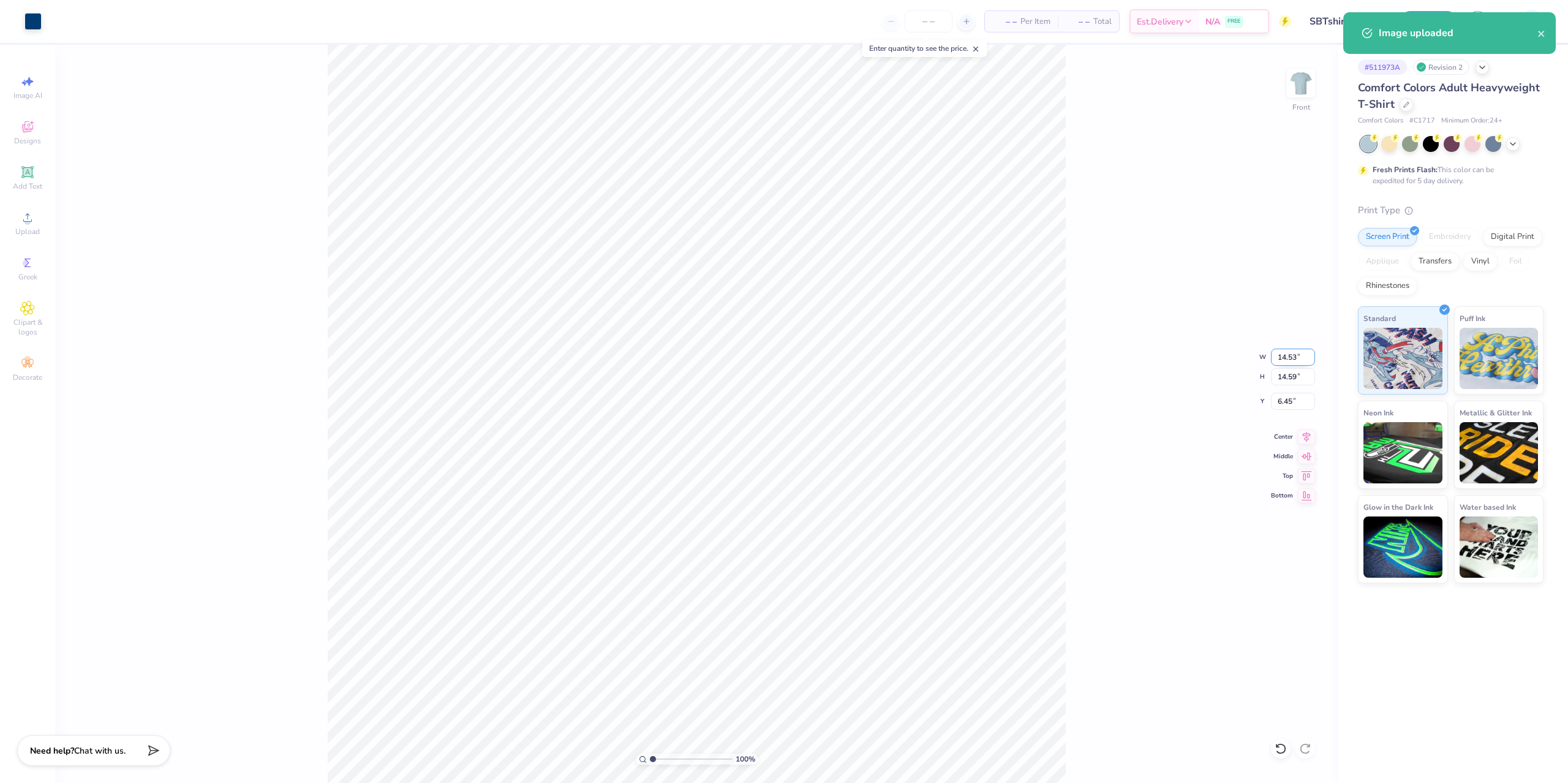
click at [1303, 360] on input "14.53" at bounding box center [1293, 357] width 44 height 17
type input "12.50"
type input "12.55"
type input "3.00"
click at [1067, 332] on div "100 % Front W 12.50 12.50 " H 12.55 12.55 " Y 3.00 3.00 " Center Middle Top Bot…" at bounding box center [697, 413] width 1283 height 738
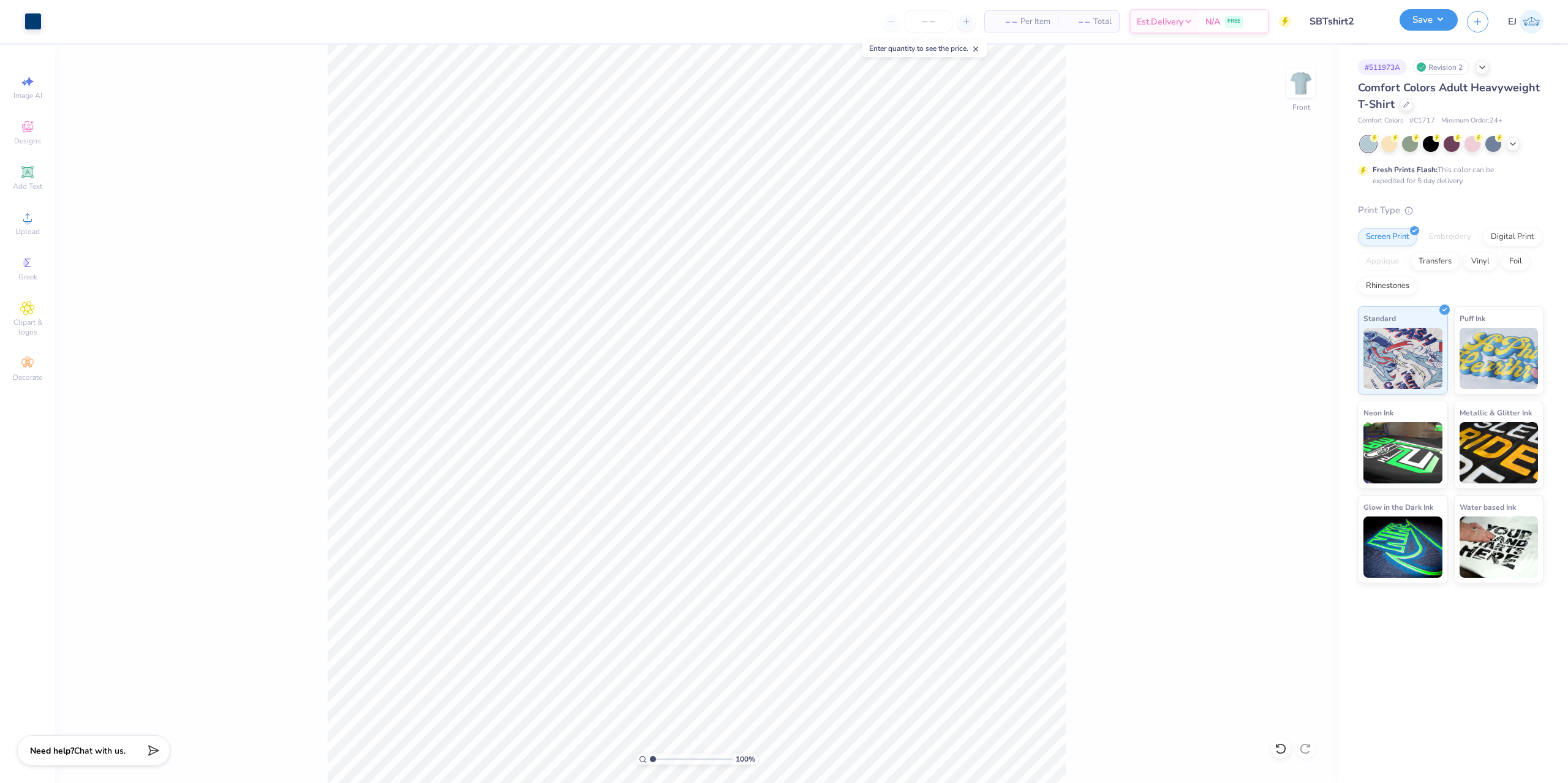
click at [1412, 30] on button "Save" at bounding box center [1429, 20] width 58 height 21
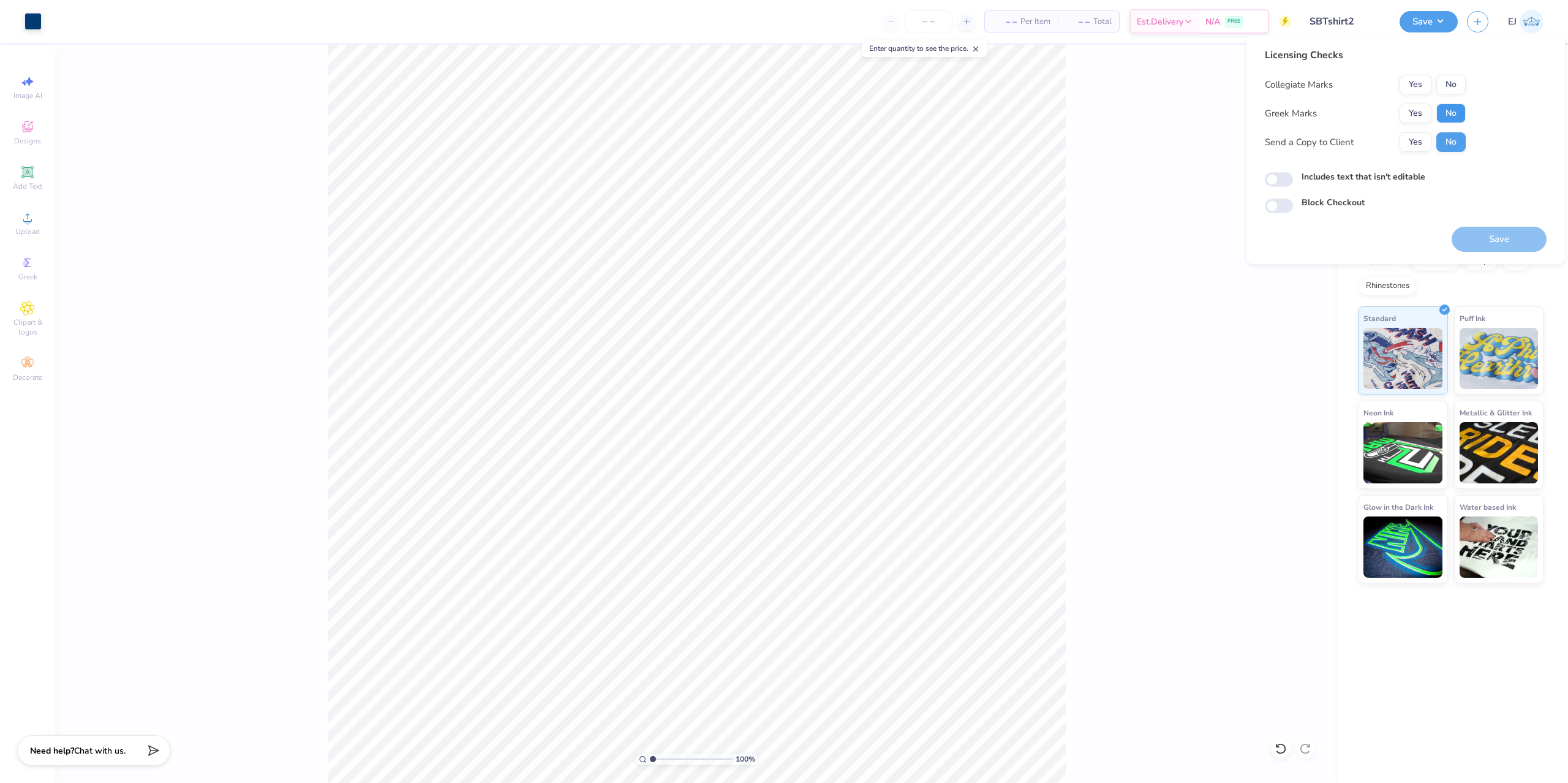
click at [1457, 116] on button "No" at bounding box center [1451, 113] width 30 height 20
click at [1453, 82] on button "No" at bounding box center [1451, 84] width 30 height 20
click at [1504, 252] on div "Licensing Checks Collegiate Marks Yes No Greek Marks Yes No Send a Copy to Clie…" at bounding box center [1407, 149] width 319 height 228
click at [1508, 235] on button "Save" at bounding box center [1499, 239] width 95 height 25
